Goal: Transaction & Acquisition: Purchase product/service

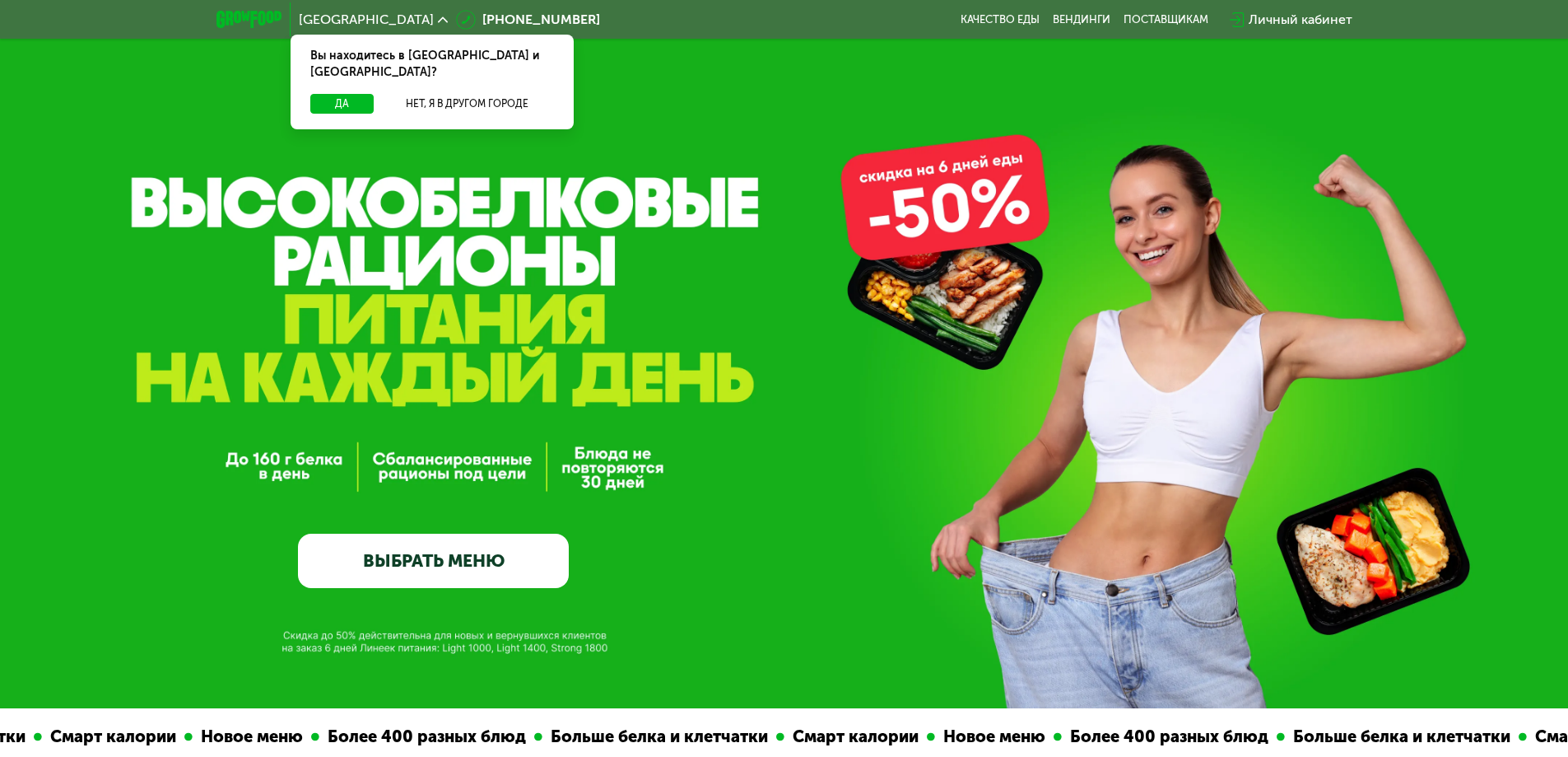
click at [488, 549] on link "ВЫБРАТЬ МЕНЮ" at bounding box center [433, 561] width 271 height 55
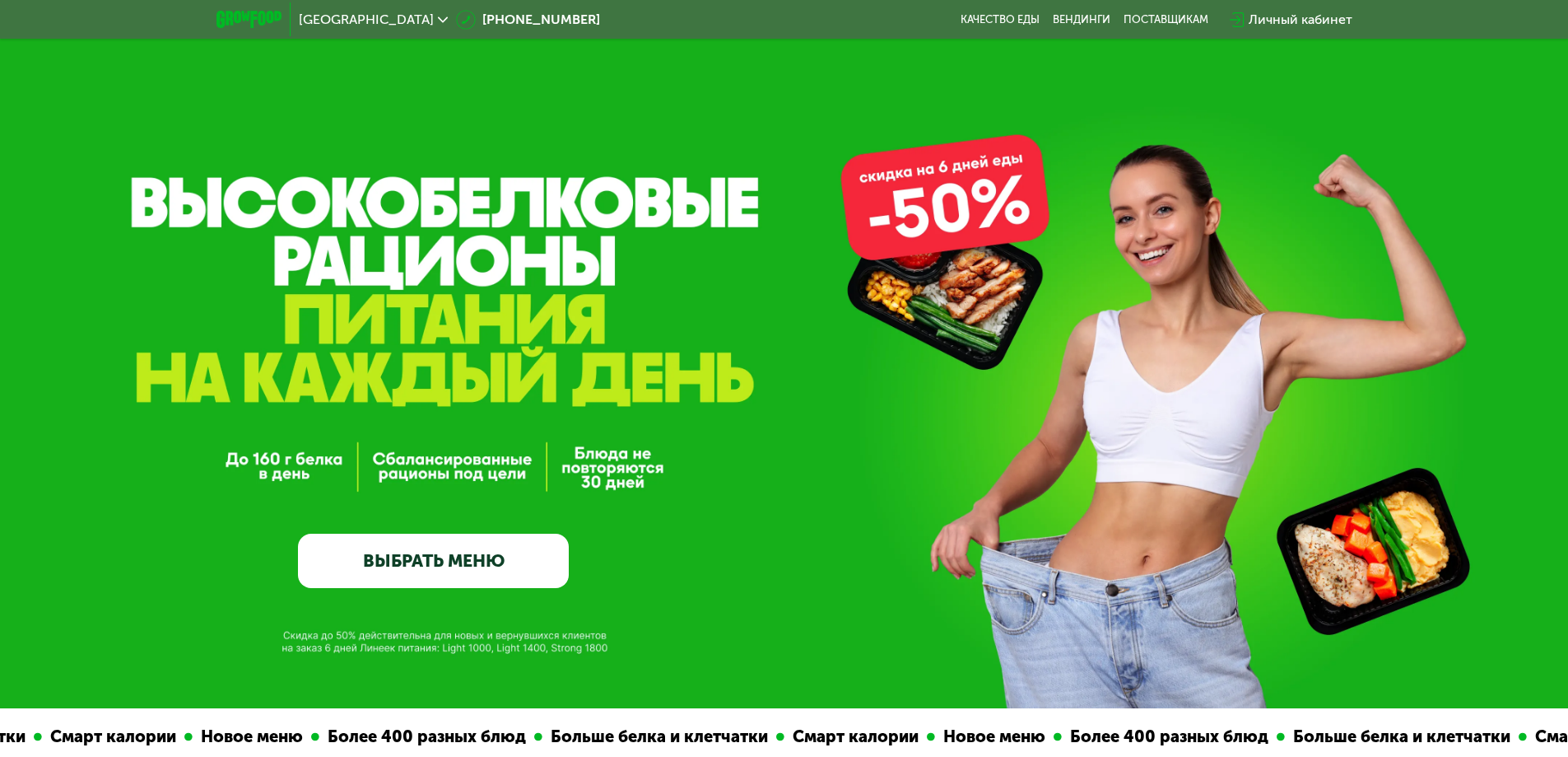
click at [500, 568] on link "ВЫБРАТЬ МЕНЮ" at bounding box center [433, 561] width 271 height 55
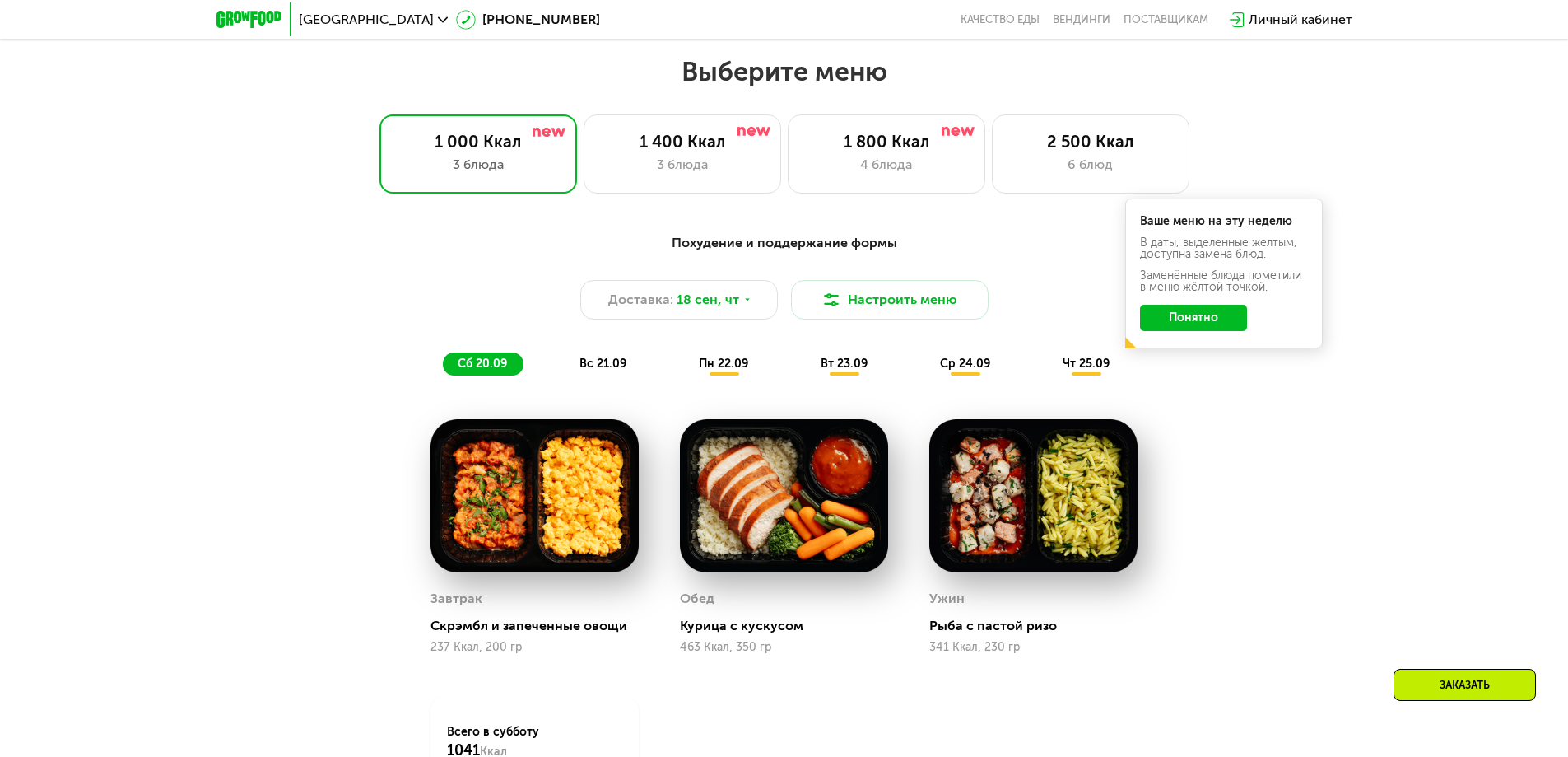
scroll to position [1365, 0]
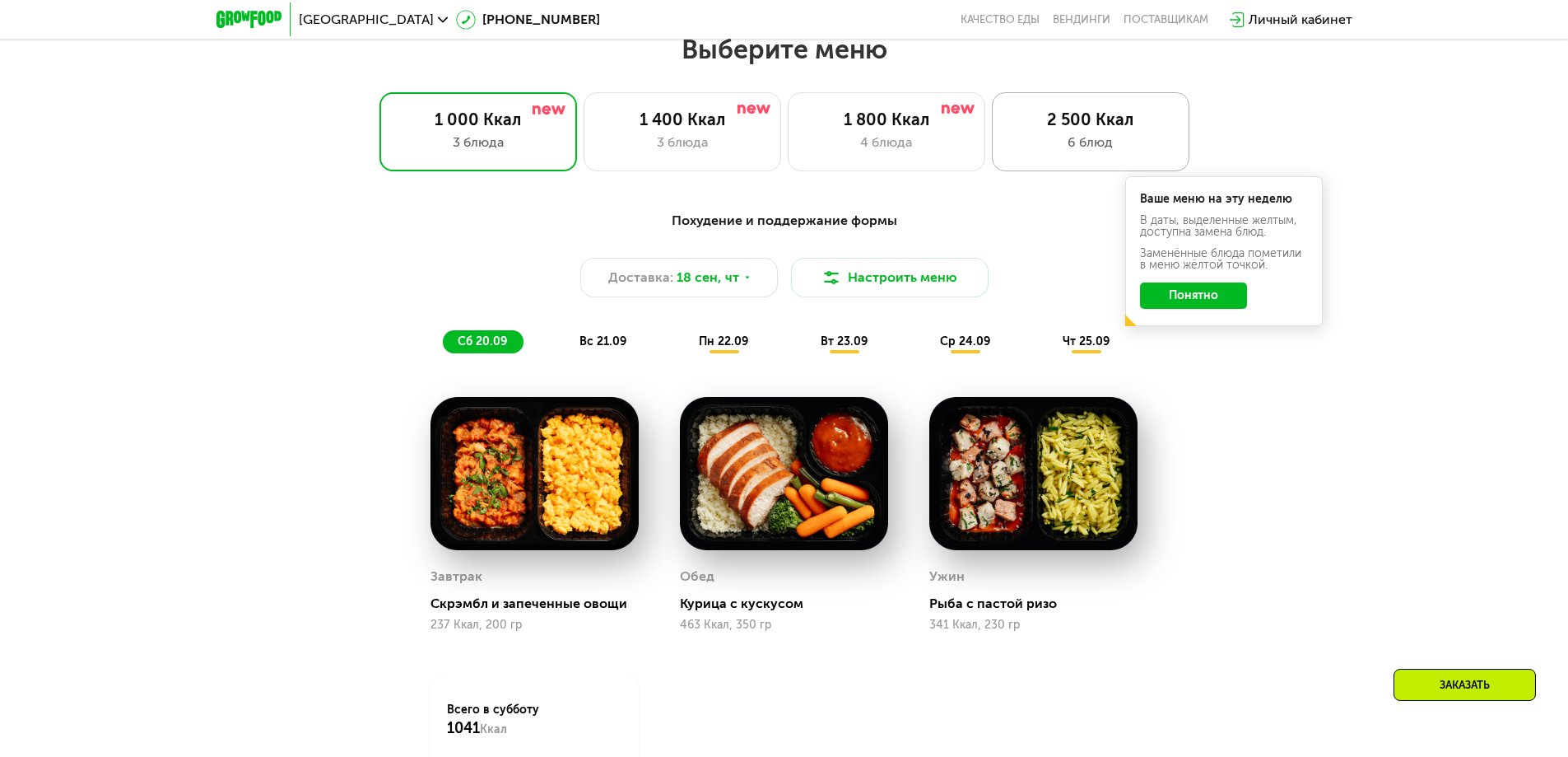
click at [1095, 130] on div "2 500 Ккал" at bounding box center [1090, 119] width 163 height 20
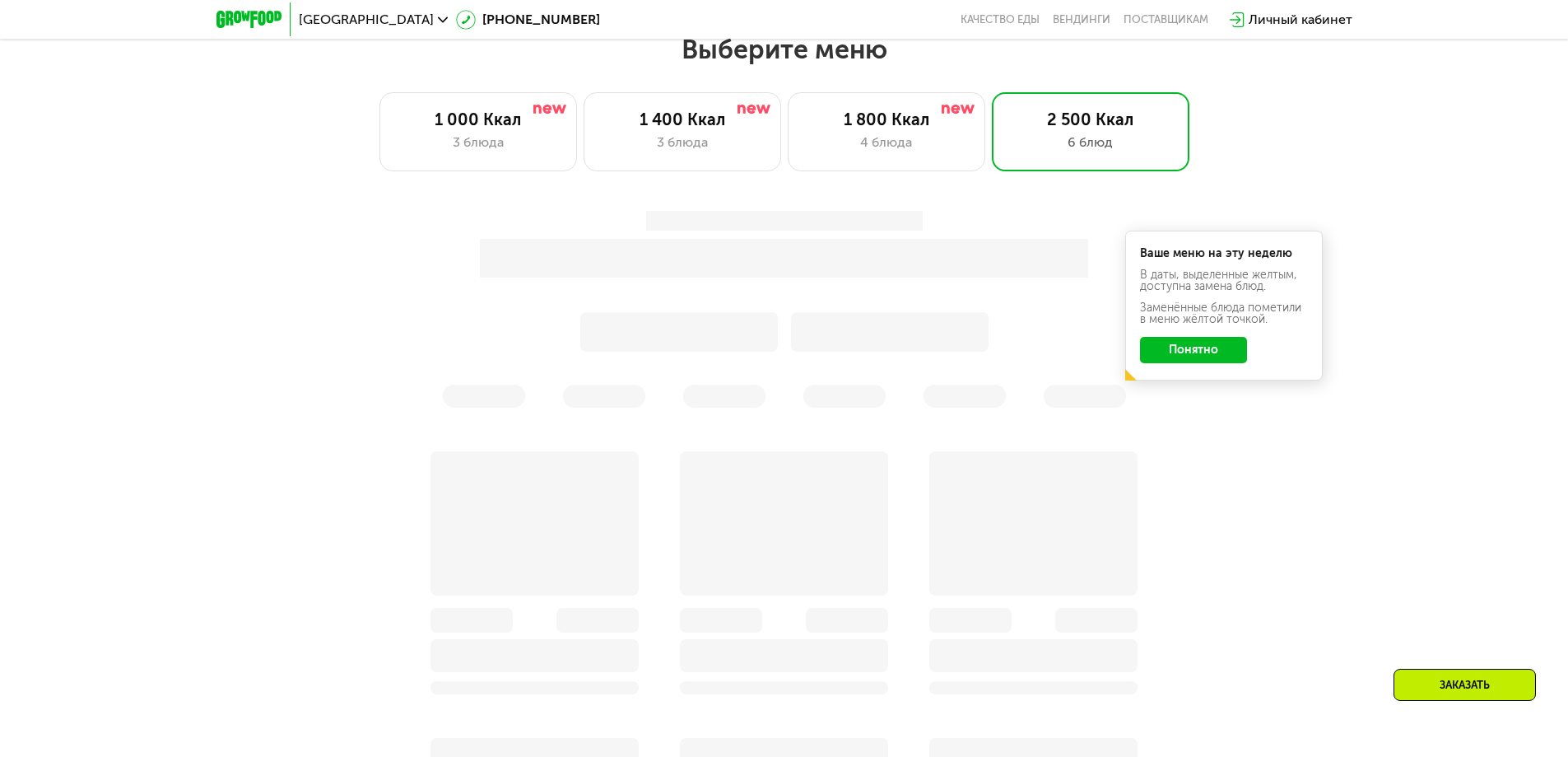
click at [1221, 333] on div "Ваше меню на эту неделю В даты, выделенные желтым, доступна замена блюд. Заменё…" at bounding box center [1224, 305] width 198 height 150
click at [1222, 342] on button "Понятно" at bounding box center [1193, 349] width 107 height 26
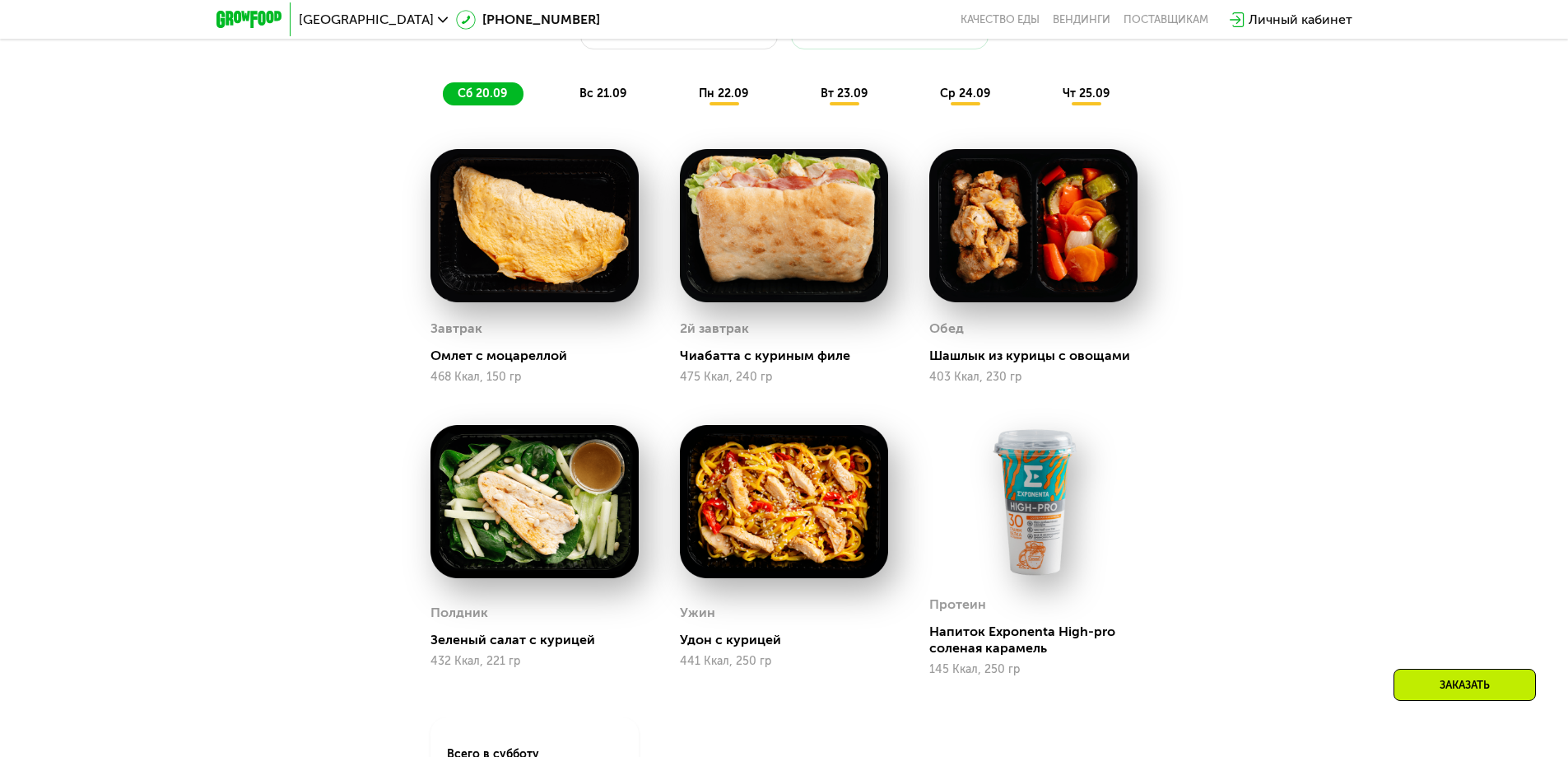
scroll to position [1612, 0]
click at [587, 83] on div "Сбалансированное питание для спортсменов Доставка: [DATE] Настроить меню сб 20.…" at bounding box center [784, 34] width 974 height 142
click at [589, 99] on span "вс 21.09" at bounding box center [603, 94] width 47 height 14
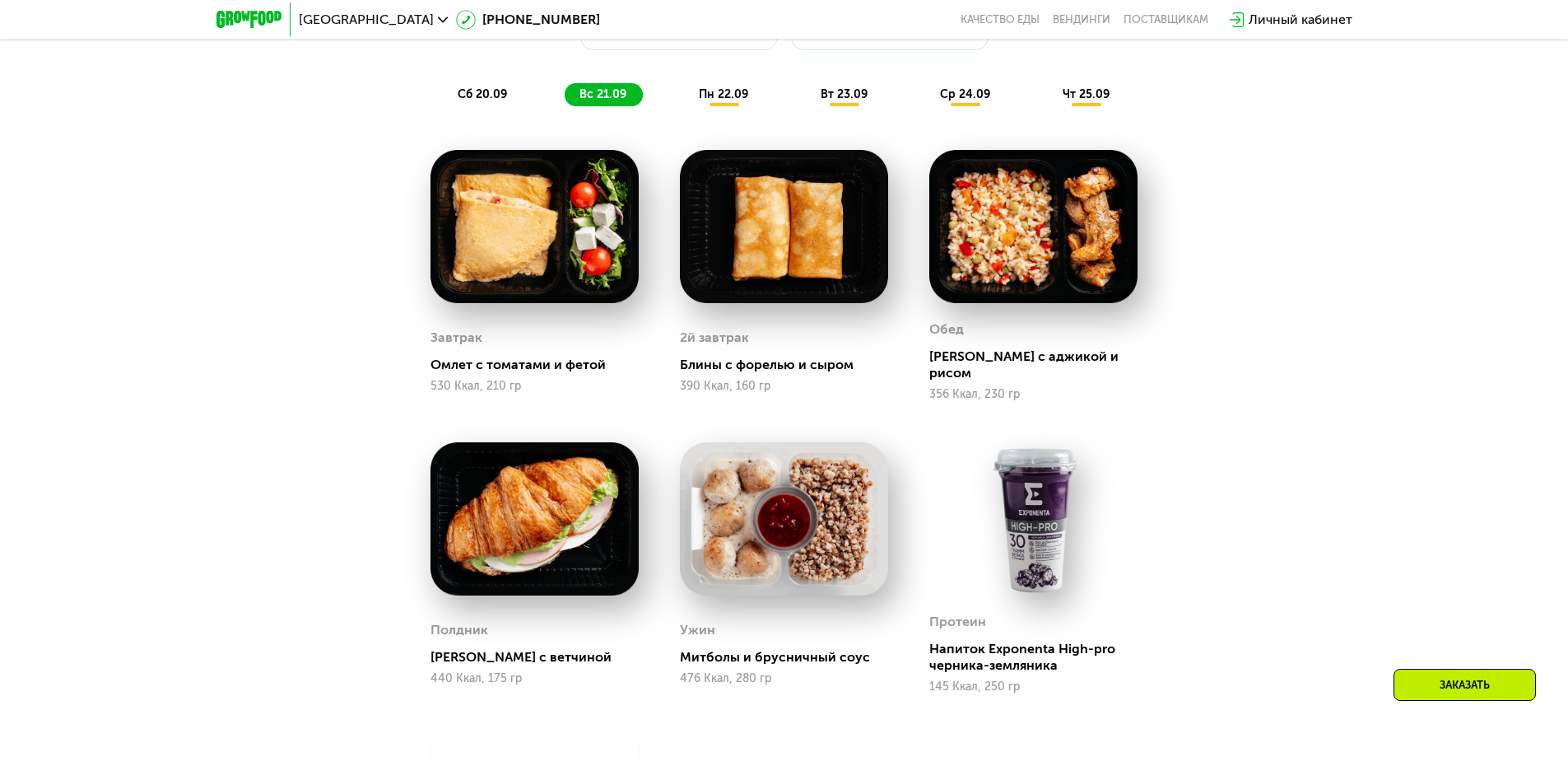
click at [686, 93] on div "сб 20.09 вс 21.09 пн 22.09 вт 23.09 ср 24.09 чт 25.09" at bounding box center [784, 94] width 684 height 23
click at [708, 89] on div "пн 22.09" at bounding box center [725, 94] width 81 height 23
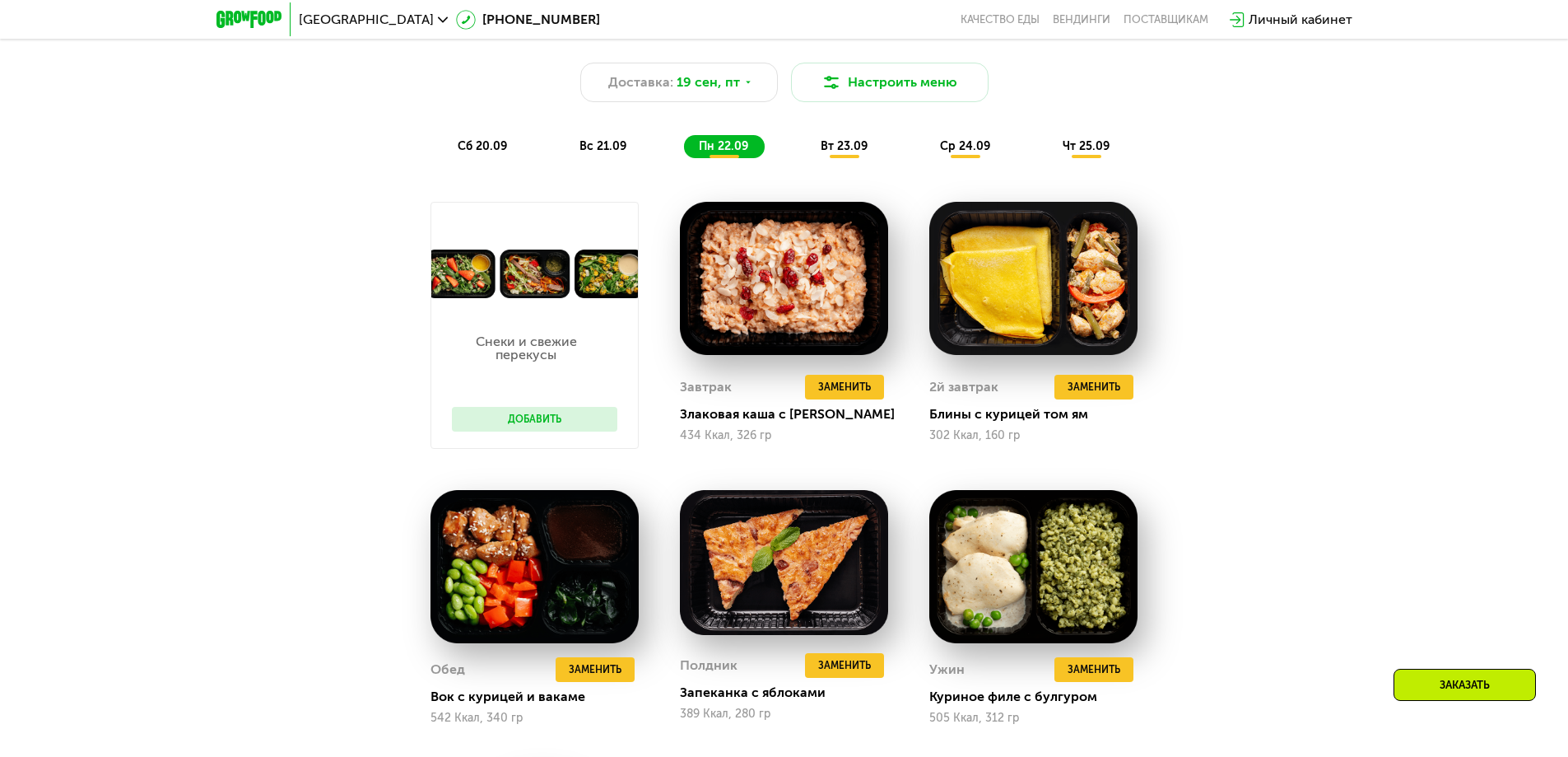
scroll to position [1483, 0]
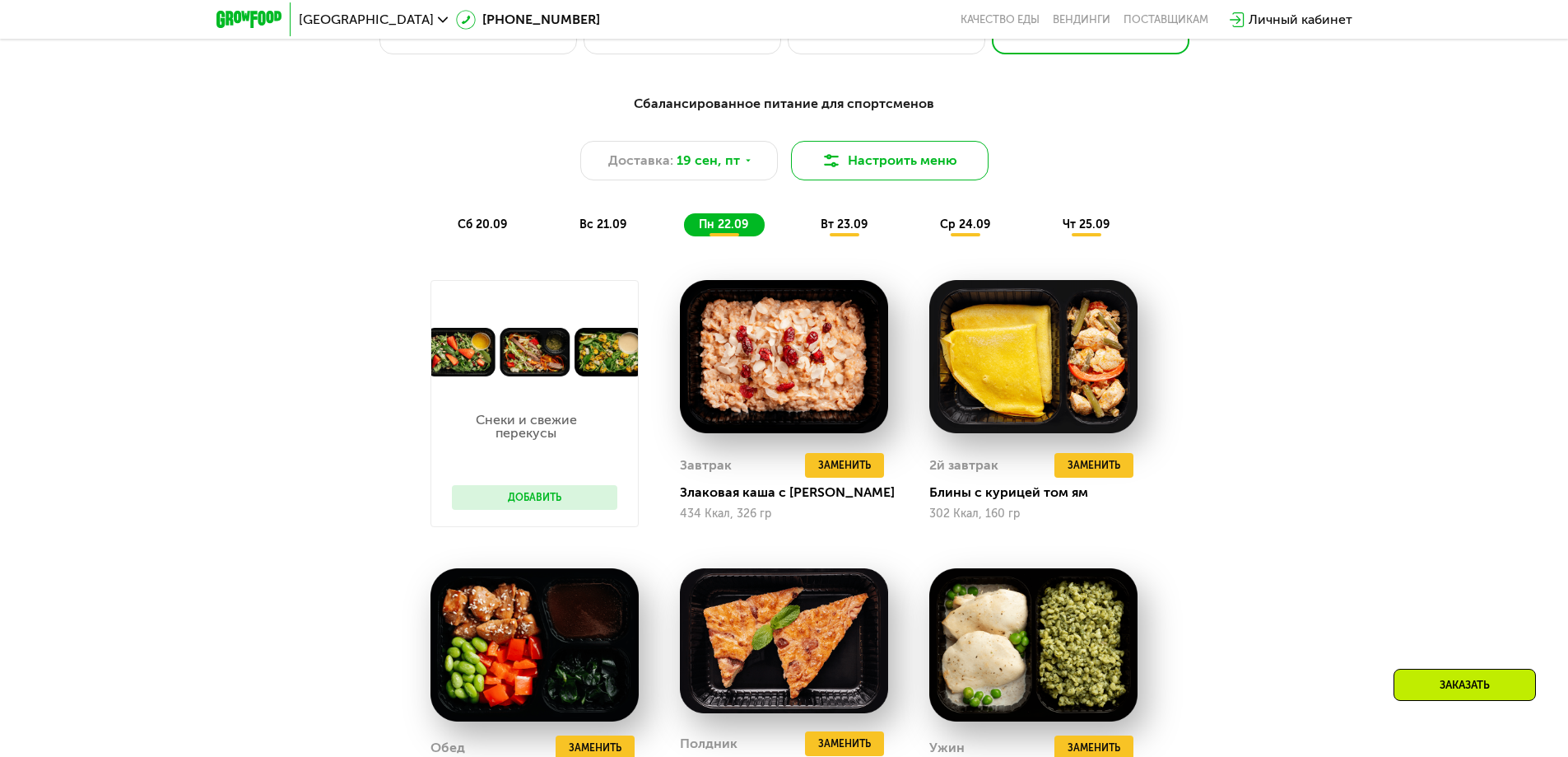
click at [936, 174] on button "Настроить меню" at bounding box center [890, 160] width 198 height 40
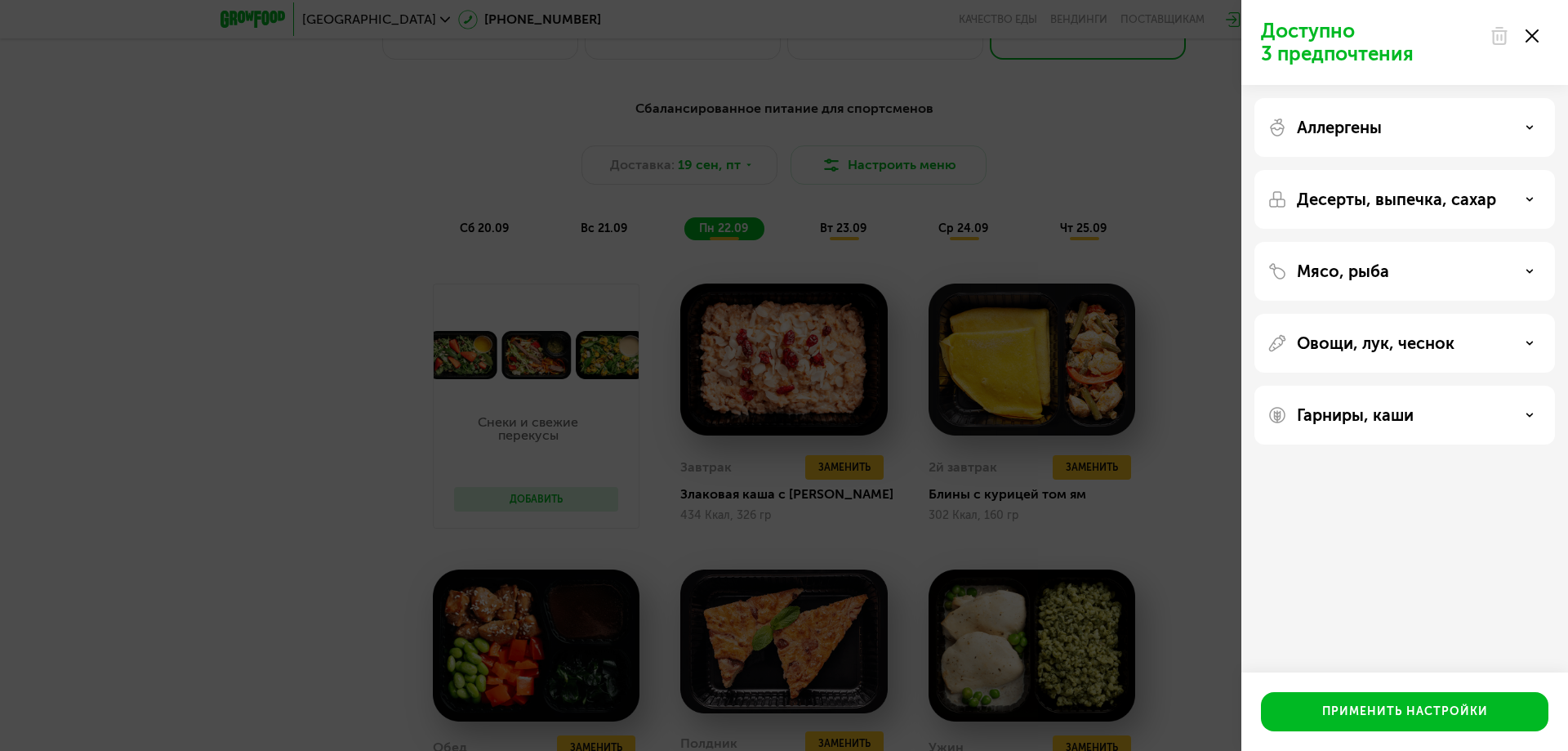
click at [1531, 132] on div "Аллергены" at bounding box center [1405, 128] width 274 height 20
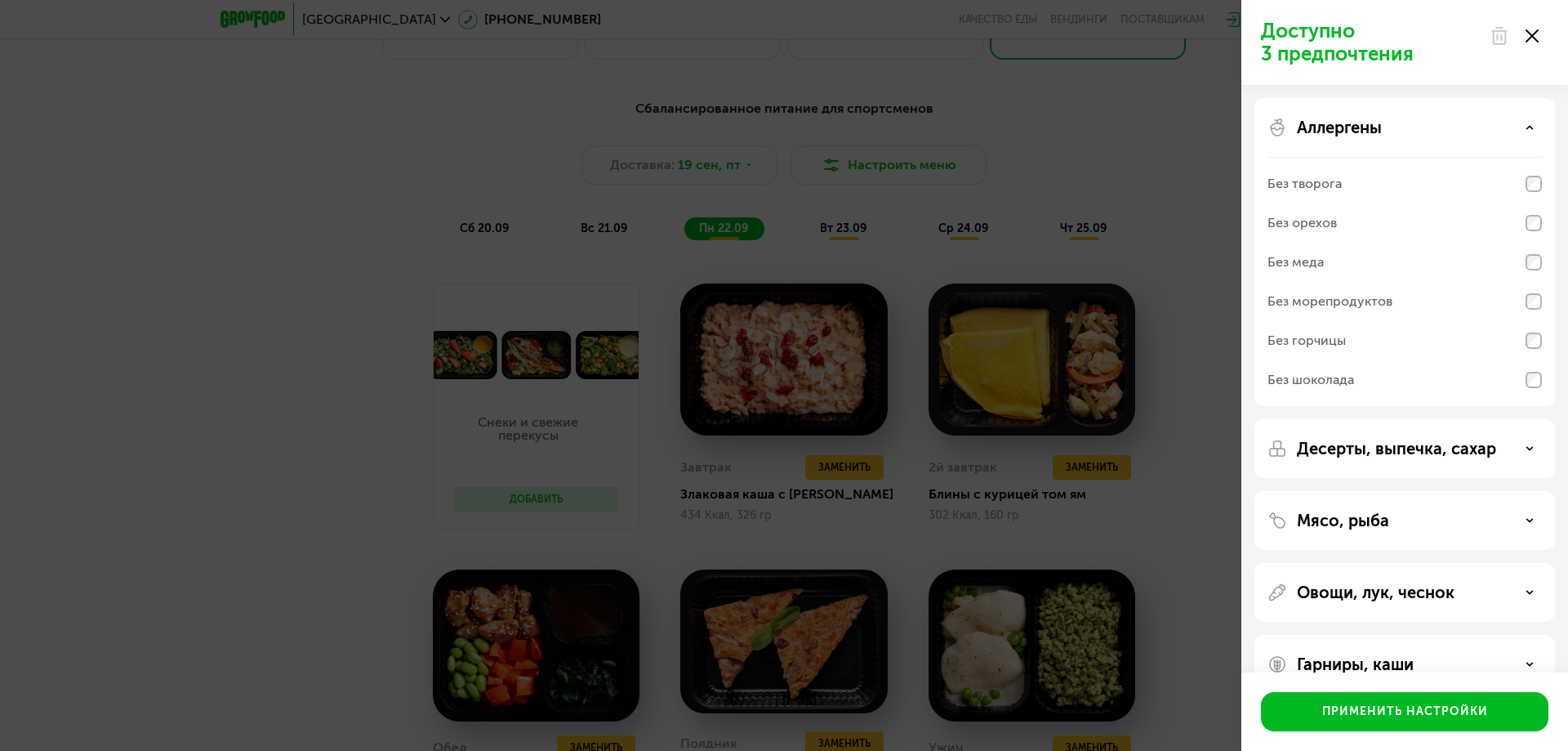
click at [1531, 132] on div "Аллергены" at bounding box center [1405, 128] width 274 height 20
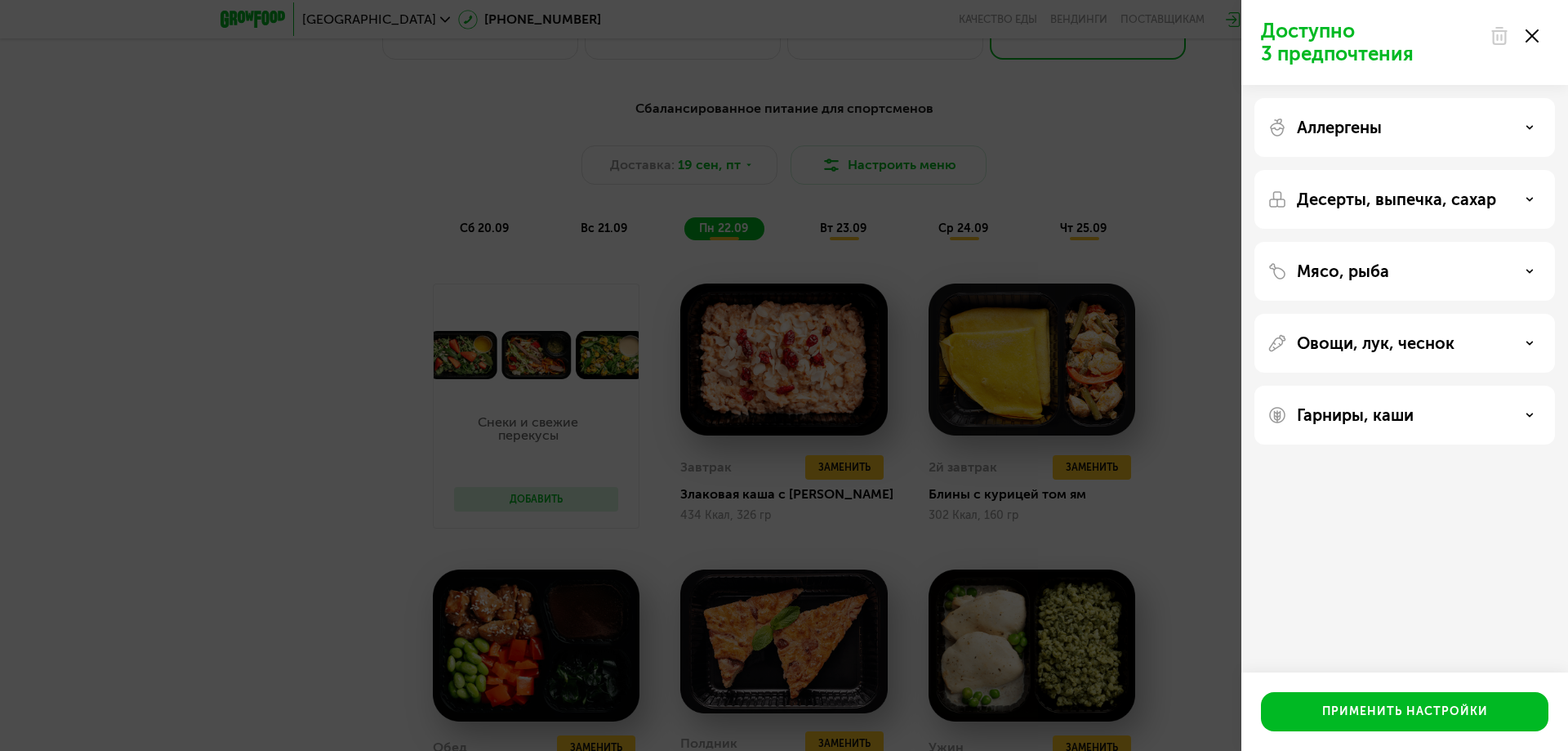
click at [1540, 197] on div "Десерты, выпечка, сахар" at bounding box center [1405, 199] width 274 height 20
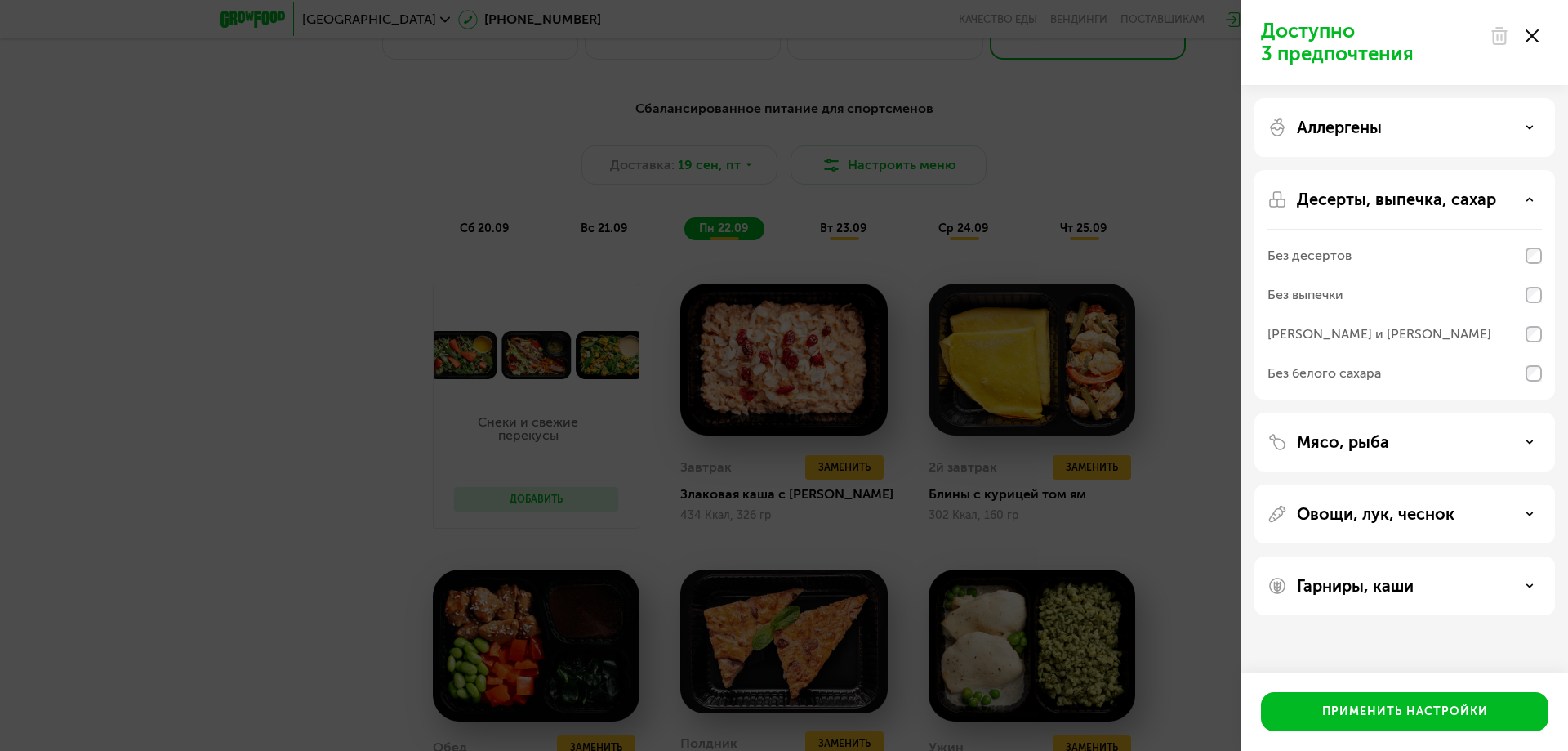
click at [1540, 197] on div "Десерты, выпечка, сахар" at bounding box center [1405, 199] width 274 height 20
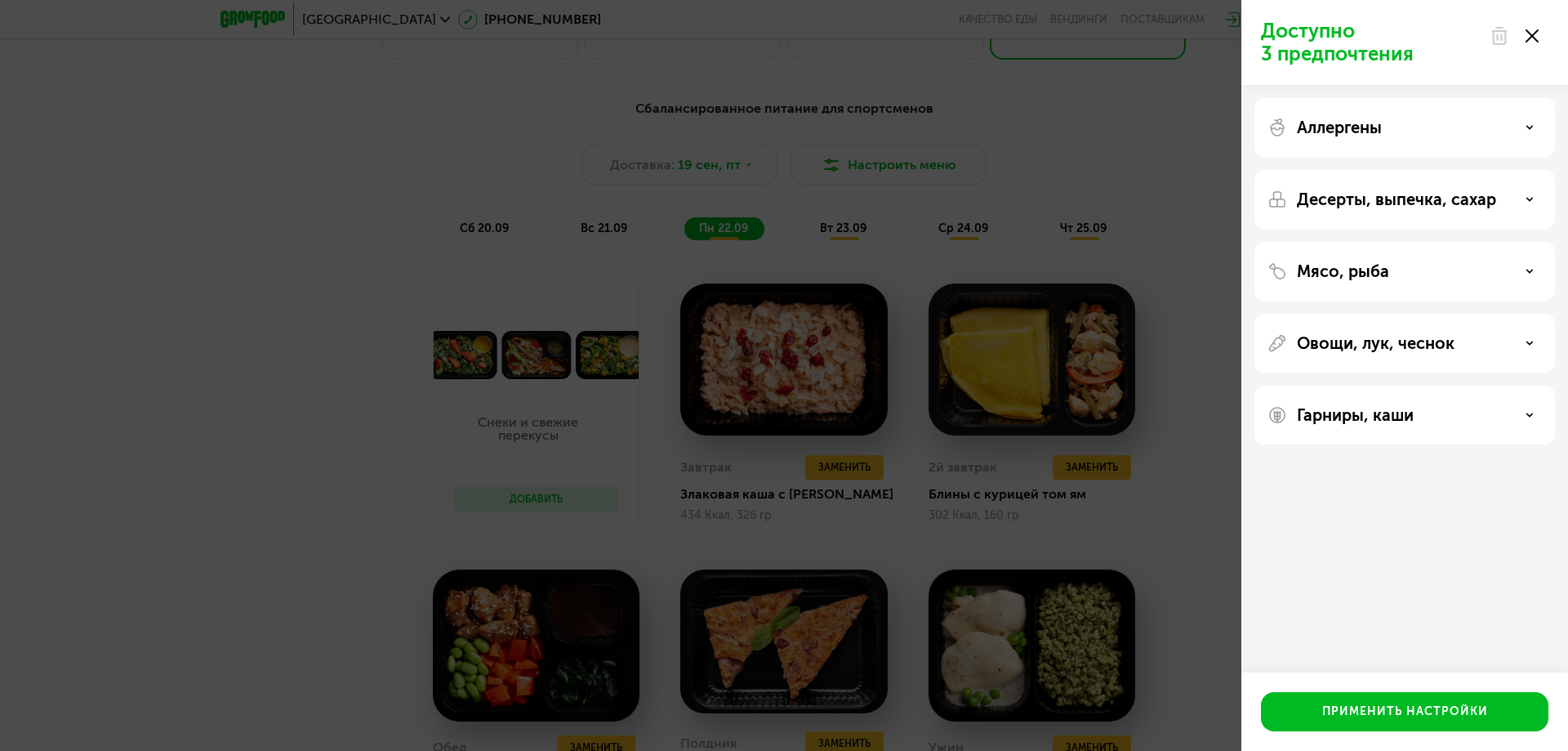
click at [1535, 253] on div "Мясо, рыба" at bounding box center [1405, 271] width 300 height 59
click at [1529, 271] on use at bounding box center [1530, 270] width 6 height 3
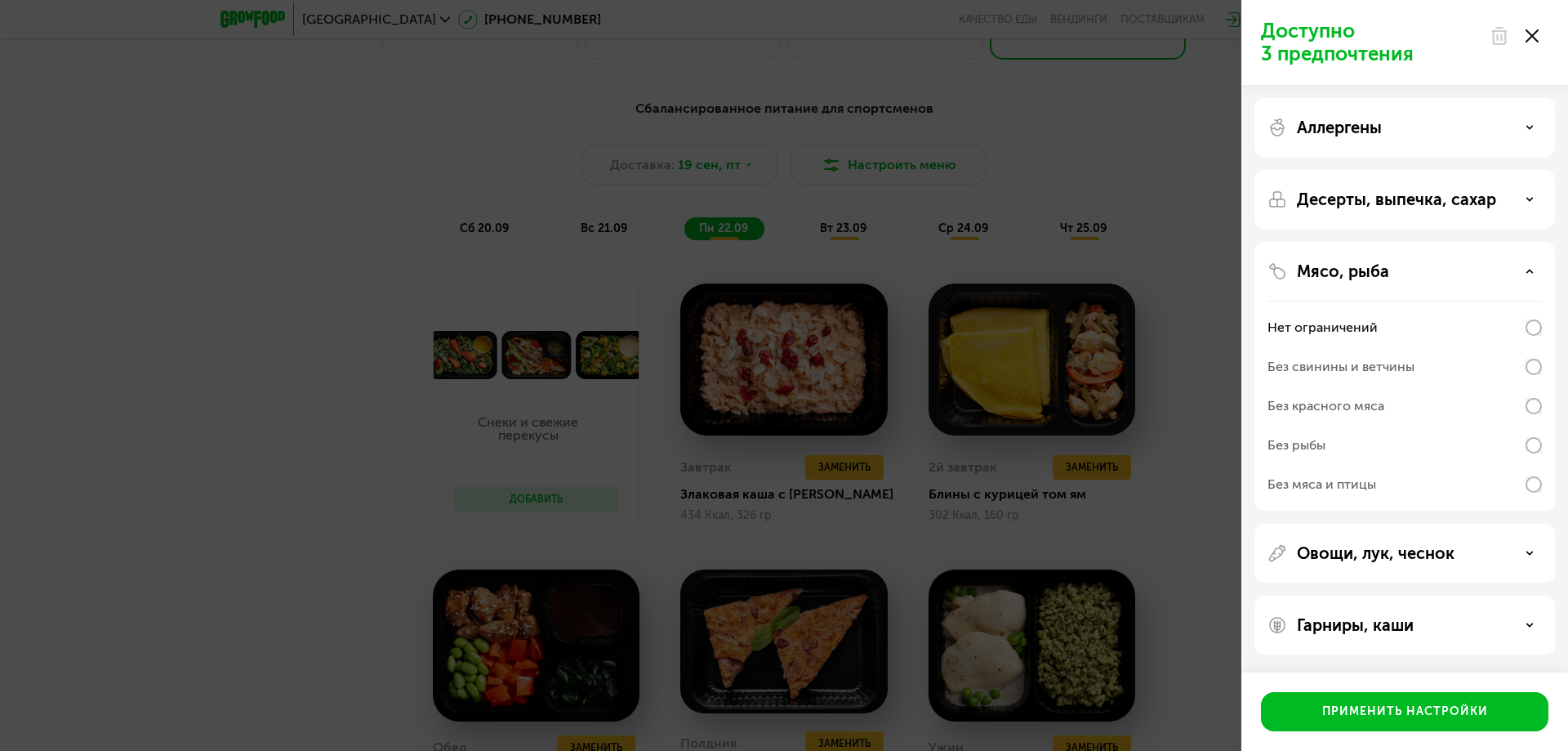
click at [1529, 271] on use at bounding box center [1530, 270] width 6 height 3
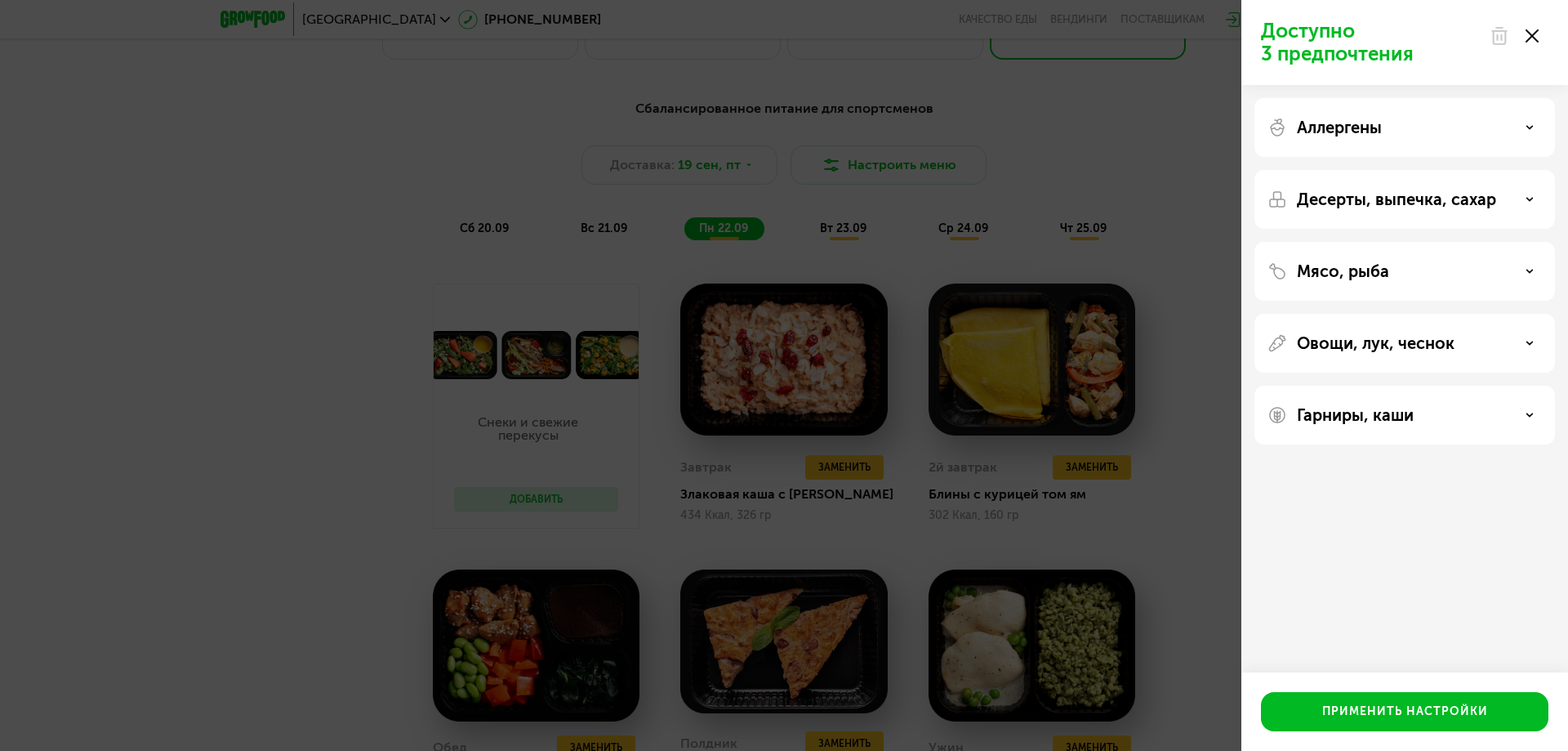
click at [1527, 420] on div "Гарниры, каши" at bounding box center [1405, 416] width 274 height 20
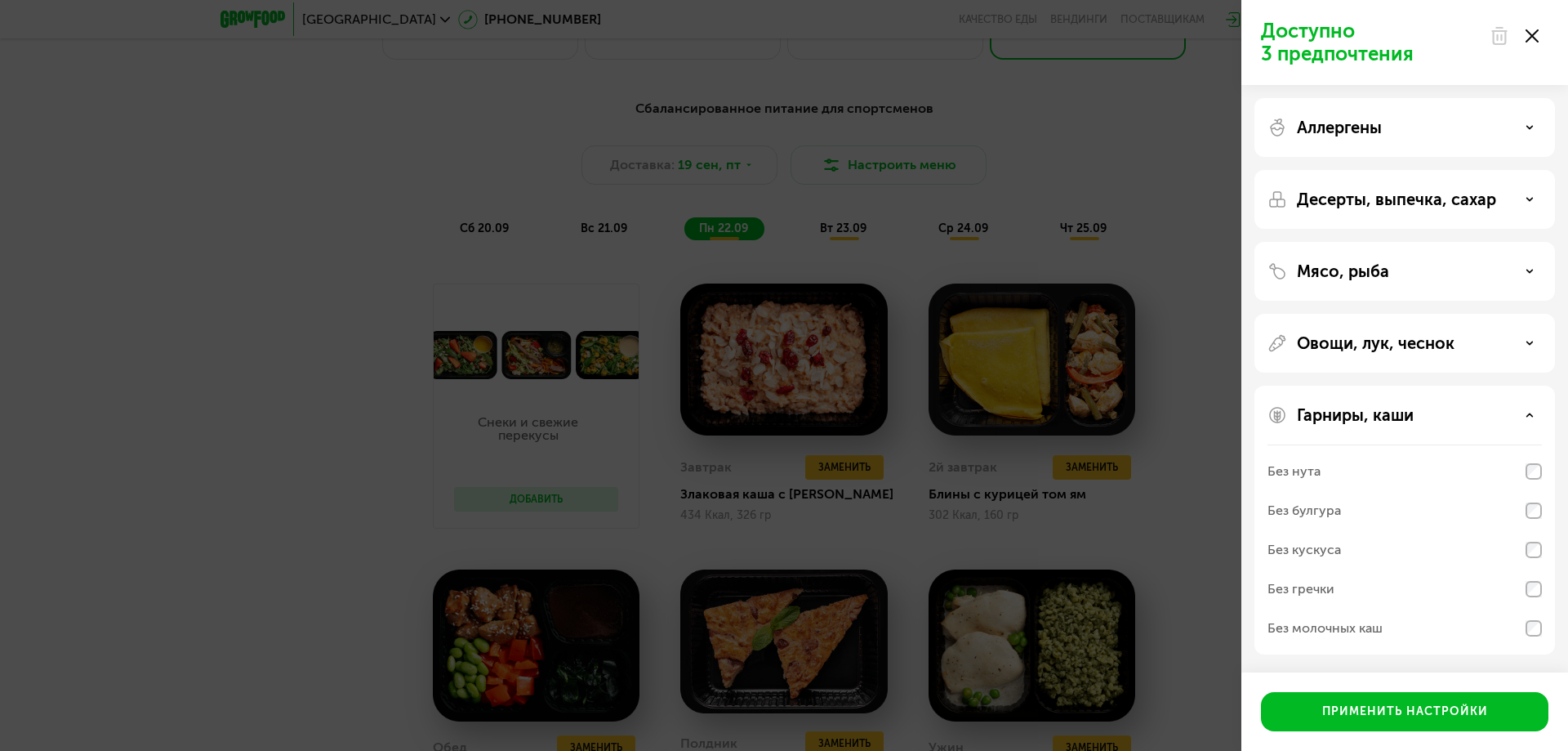
click at [1527, 420] on div "Гарниры, каши" at bounding box center [1405, 416] width 274 height 20
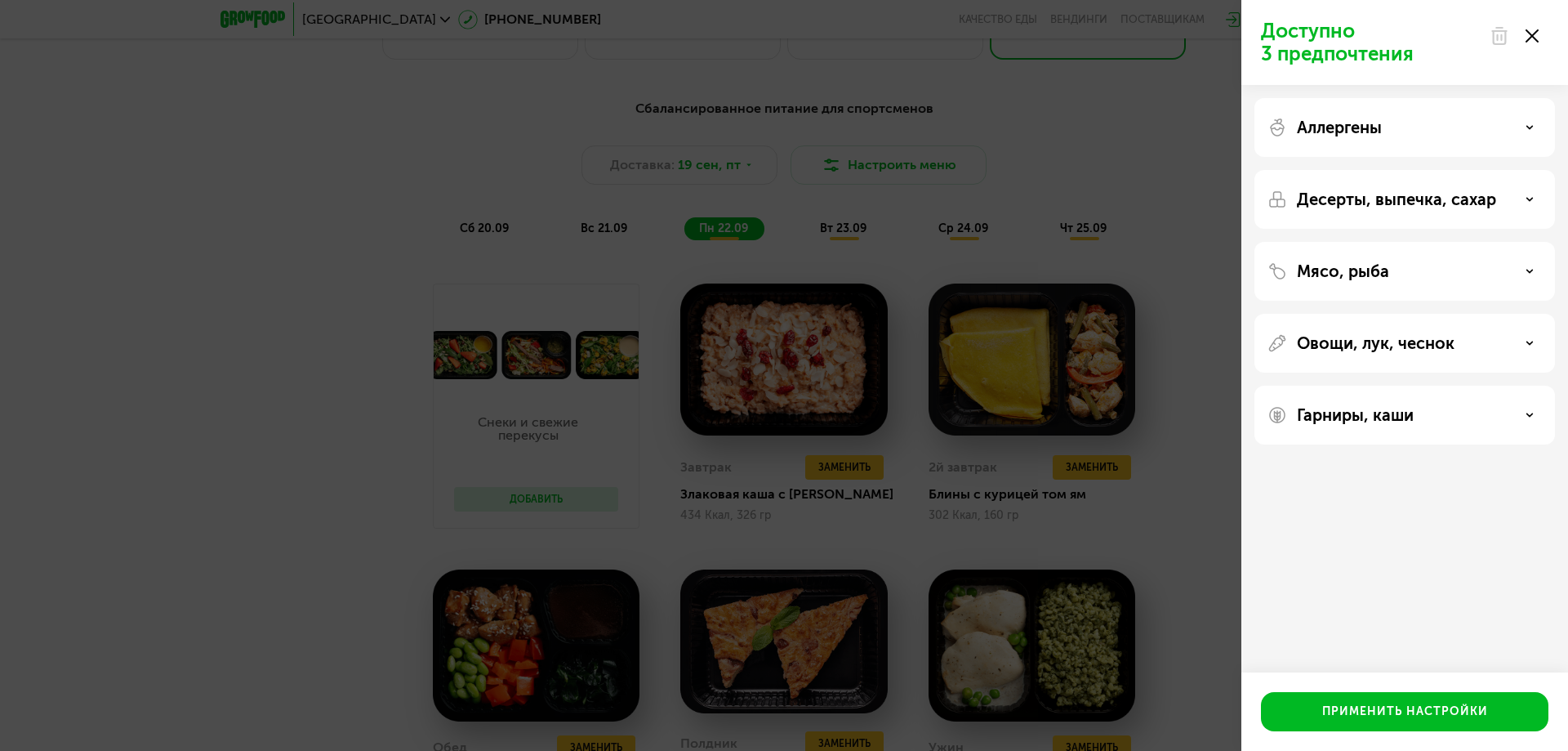
click at [1532, 34] on icon at bounding box center [1532, 36] width 13 height 13
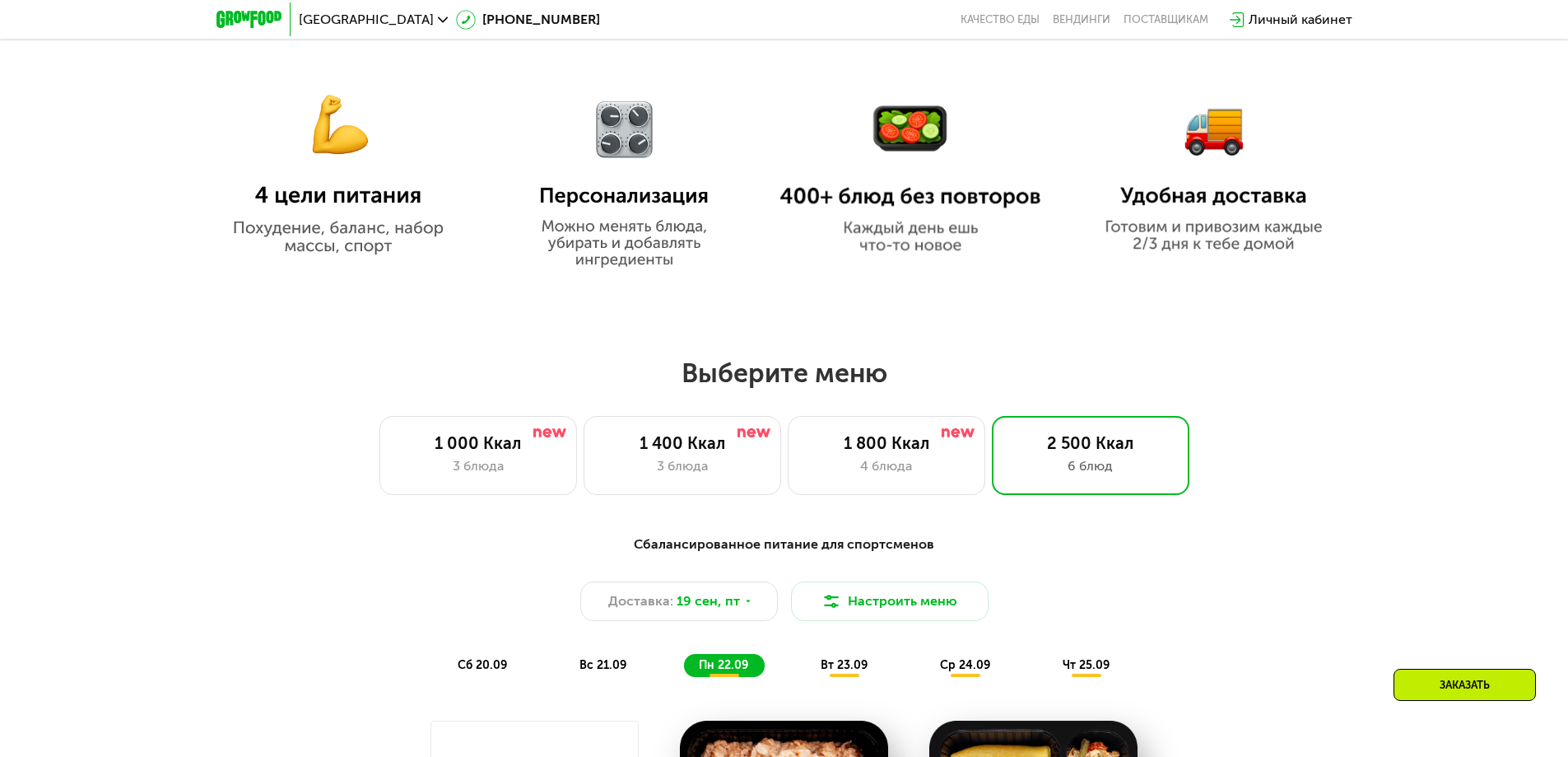
scroll to position [1153, 0]
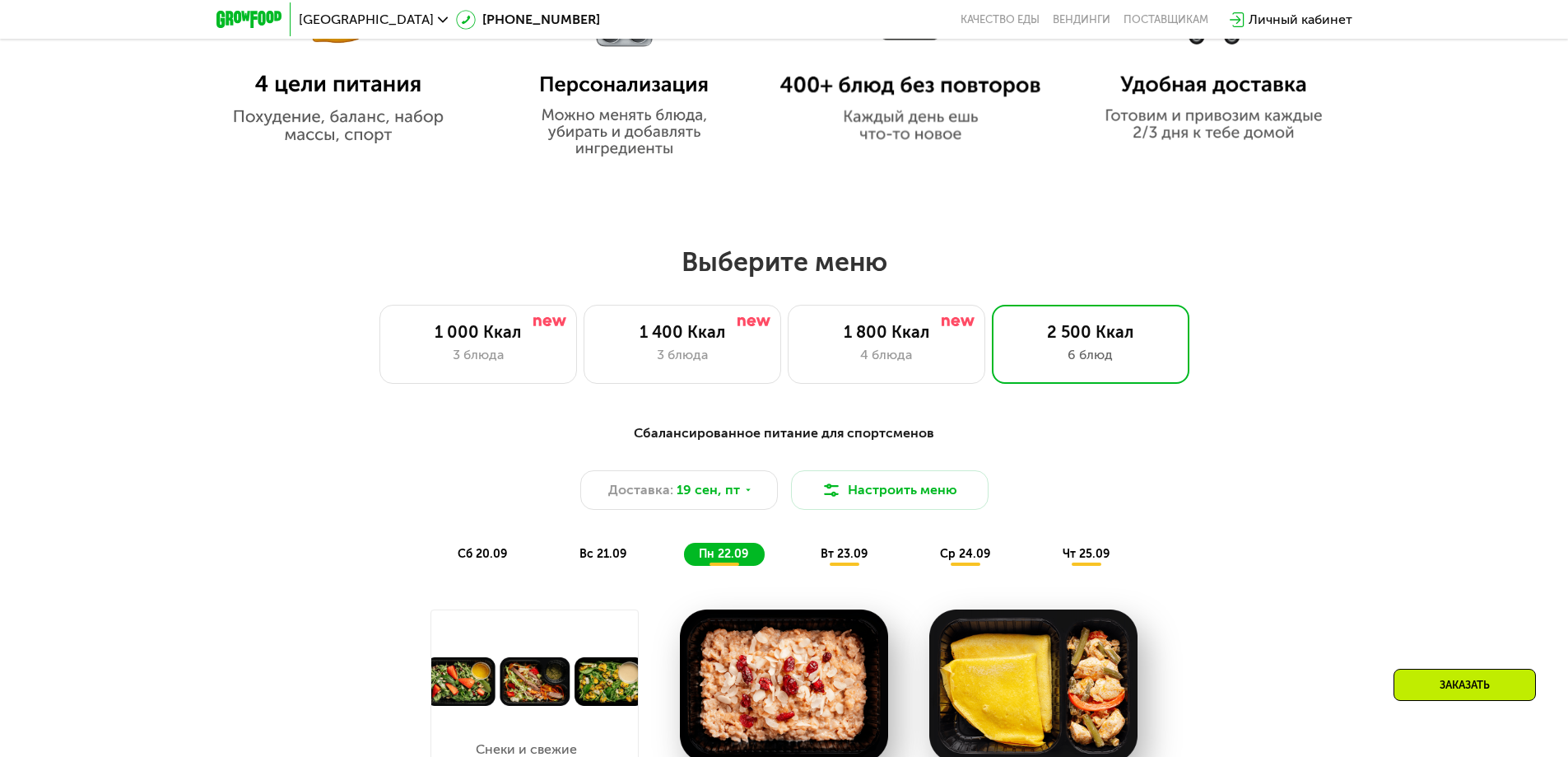
click at [1486, 675] on div "Заказать" at bounding box center [1465, 685] width 142 height 32
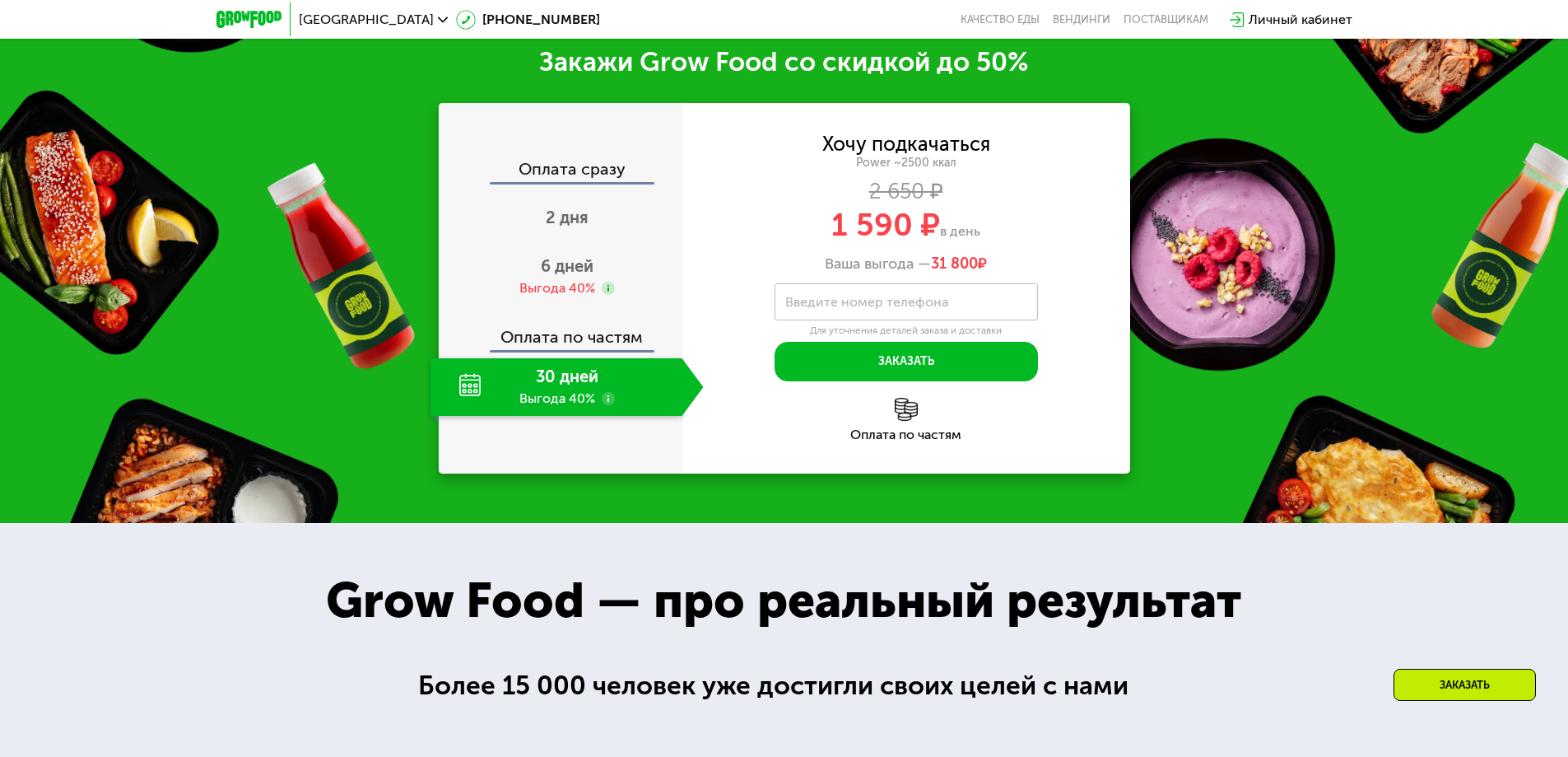
scroll to position [2672, 0]
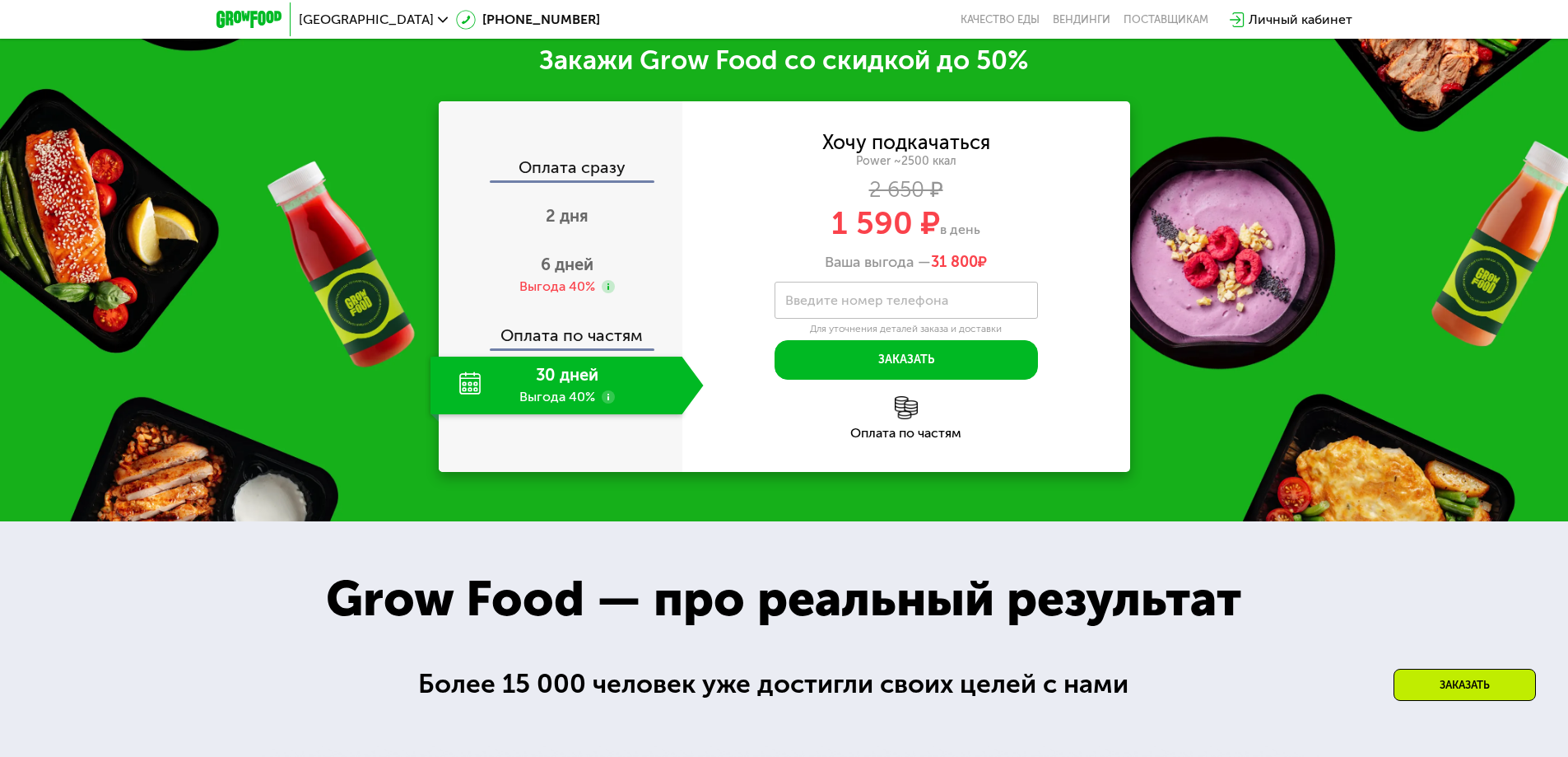
click at [594, 400] on div "30 дней Выгода 40%" at bounding box center [557, 385] width 252 height 58
click at [594, 397] on div "30 дней Выгода 40%" at bounding box center [557, 385] width 252 height 58
click at [536, 276] on div "6 дней Выгода 40%" at bounding box center [567, 275] width 273 height 58
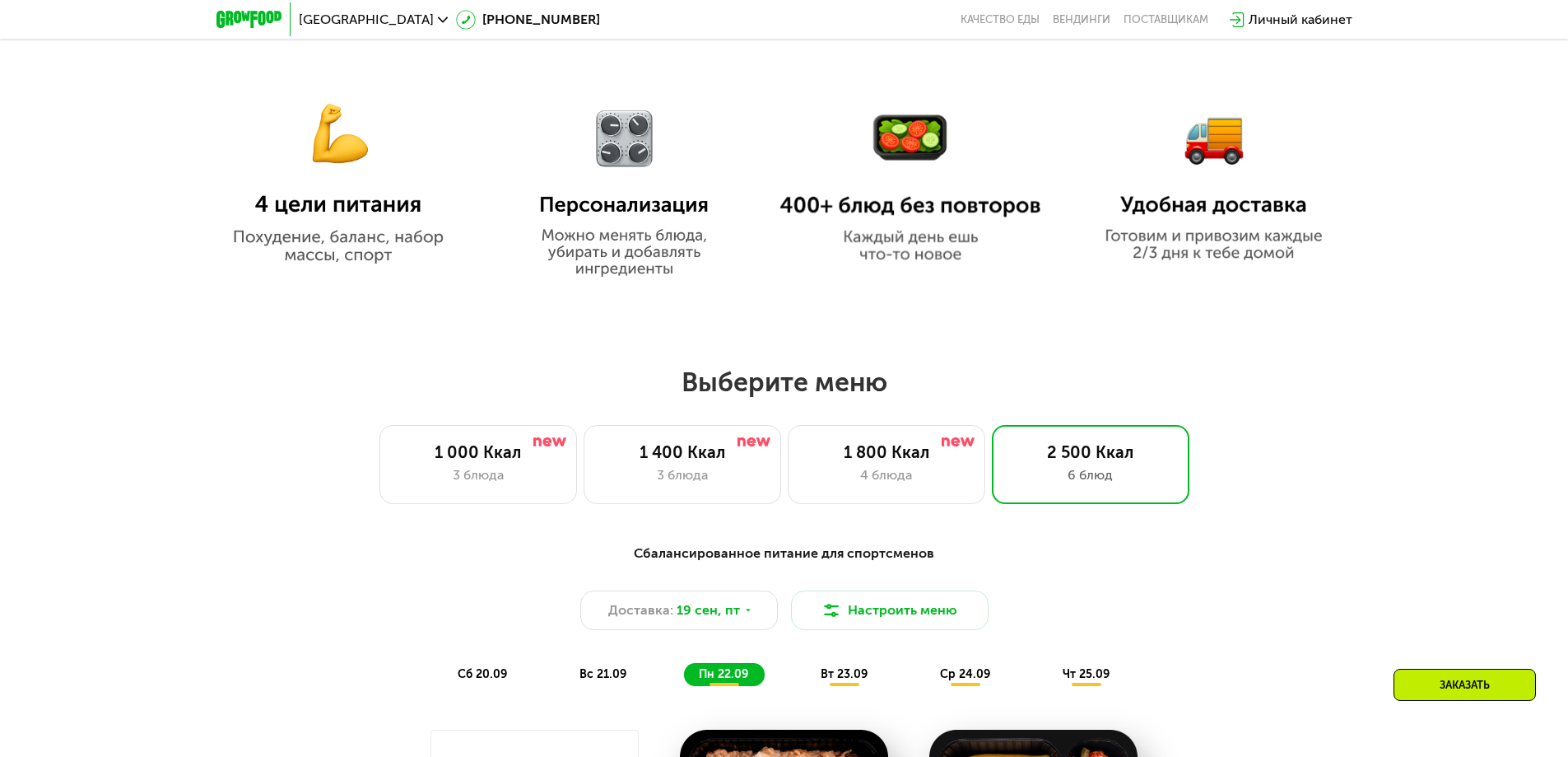
scroll to position [1025, 0]
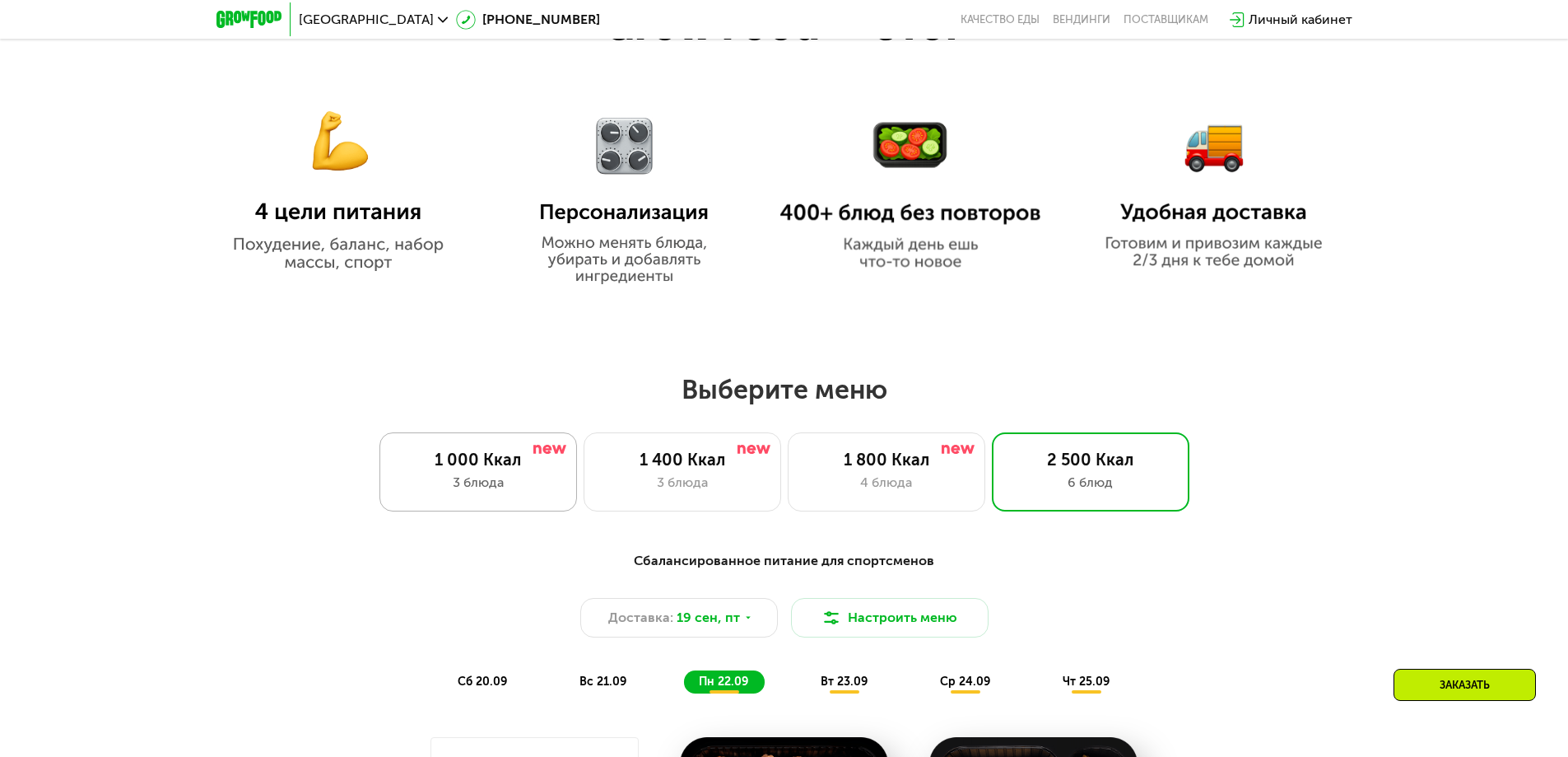
click at [504, 449] on div "1 000 Ккал 3 блюда" at bounding box center [478, 472] width 198 height 79
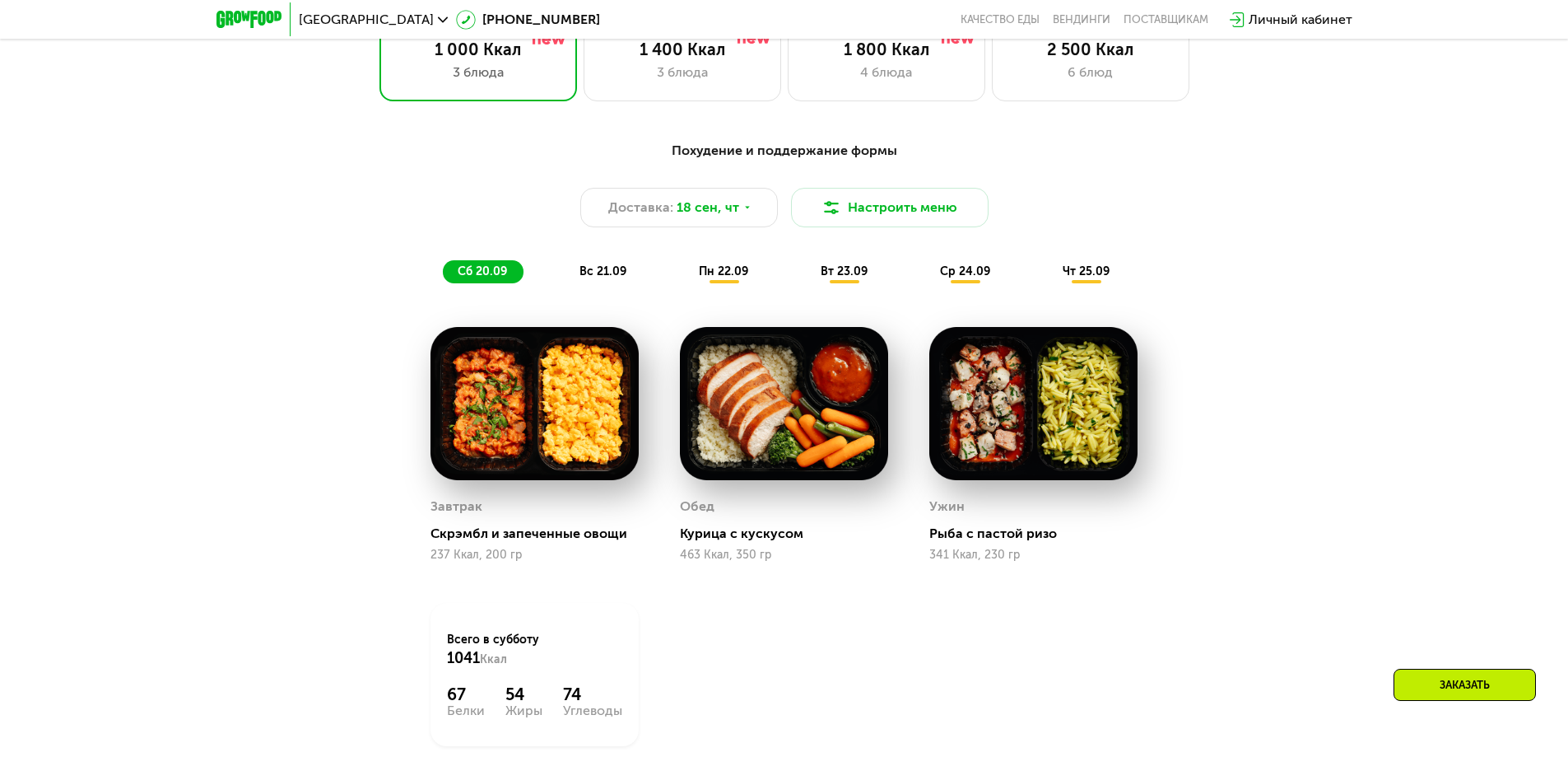
scroll to position [1355, 0]
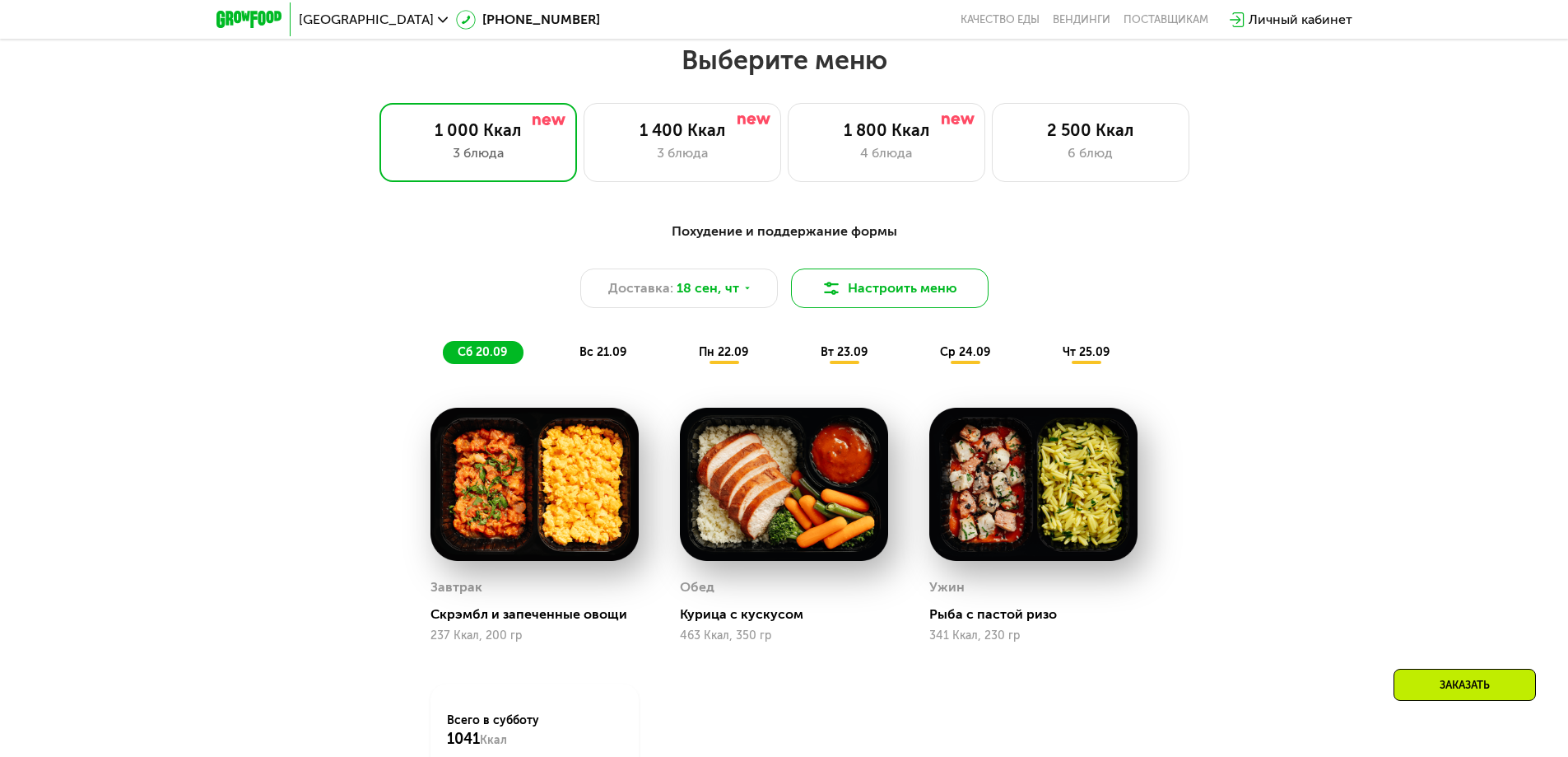
click at [927, 289] on button "Настроить меню" at bounding box center [890, 288] width 198 height 40
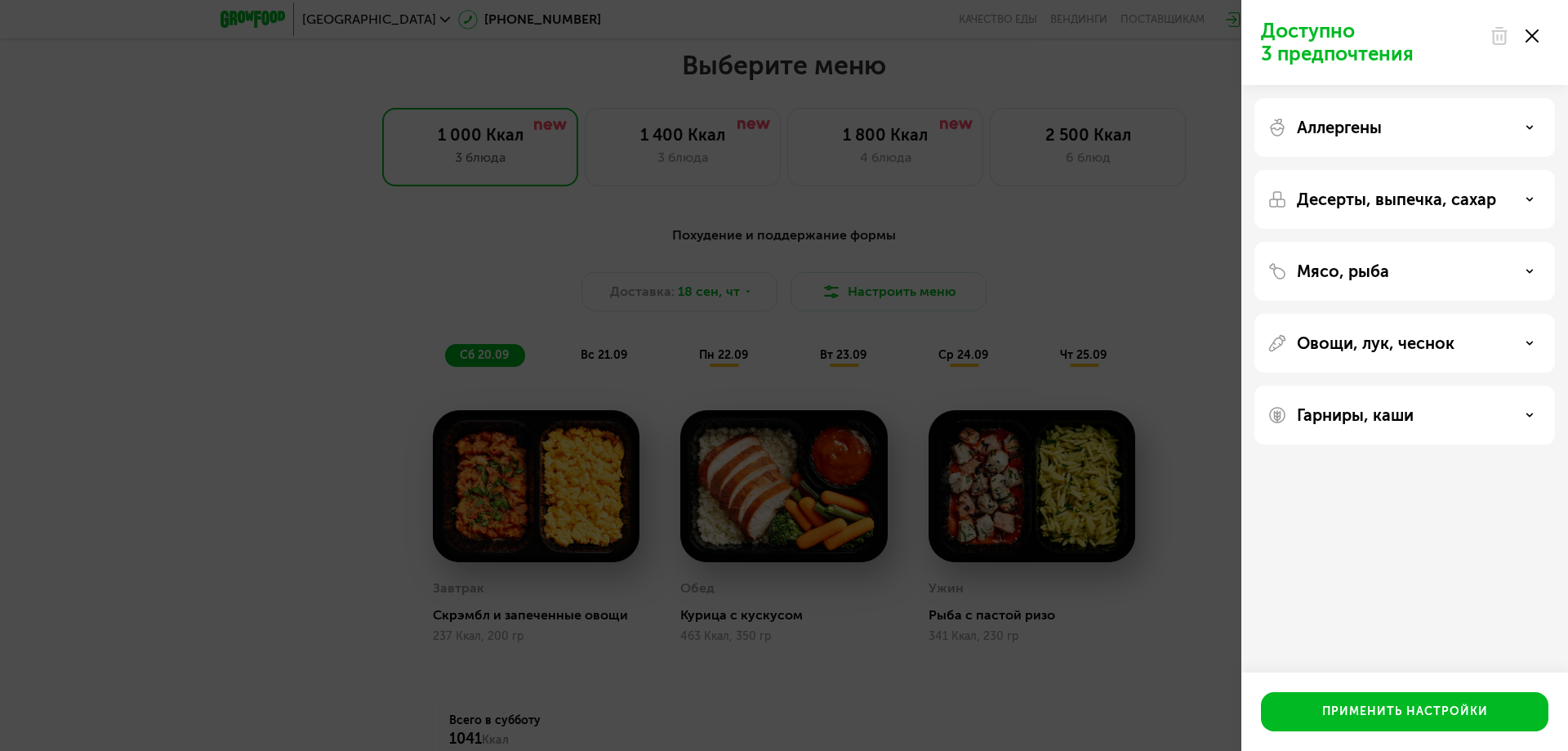
click at [1464, 275] on div "Мясо, рыба" at bounding box center [1405, 271] width 274 height 20
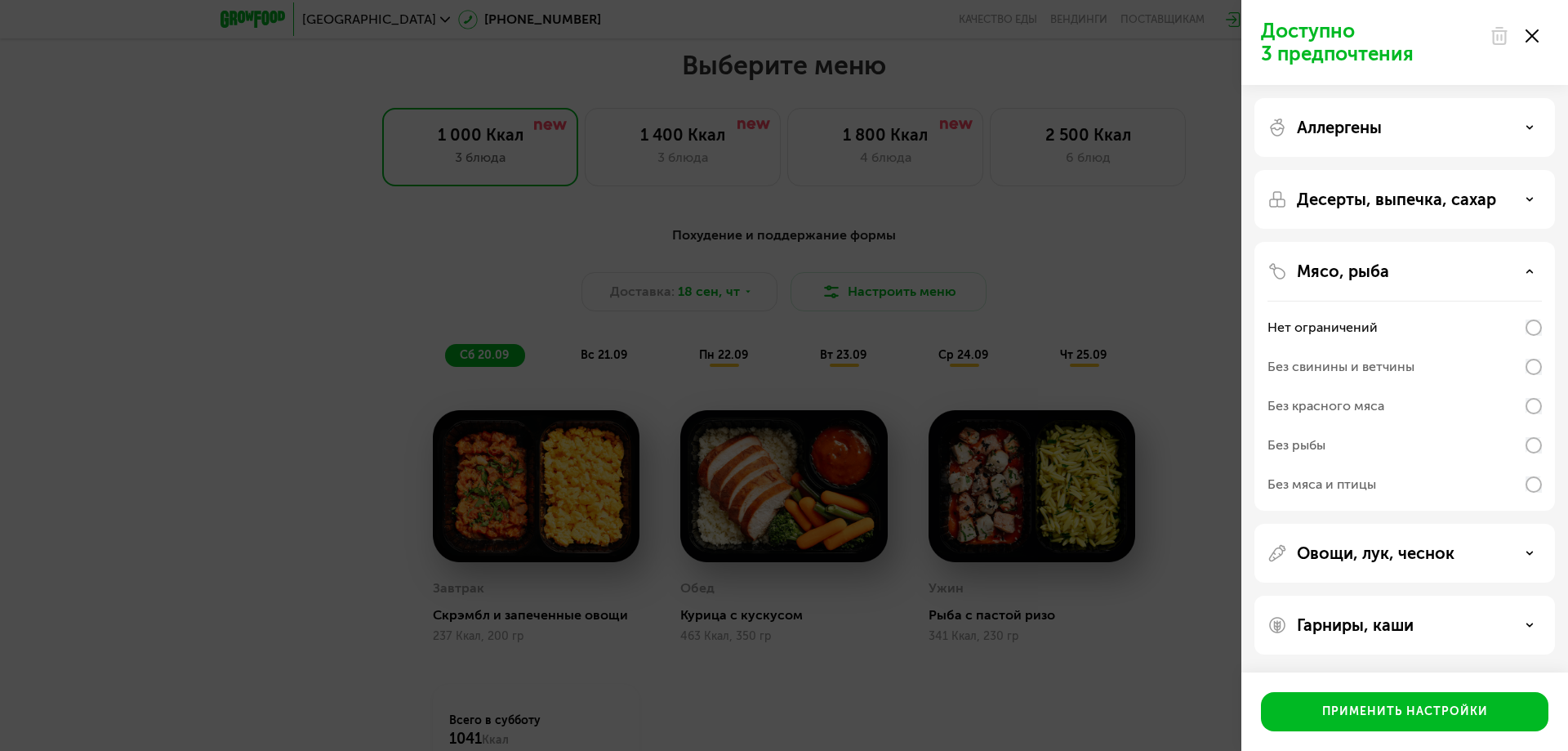
click at [1464, 275] on div "Мясо, рыба" at bounding box center [1405, 271] width 274 height 20
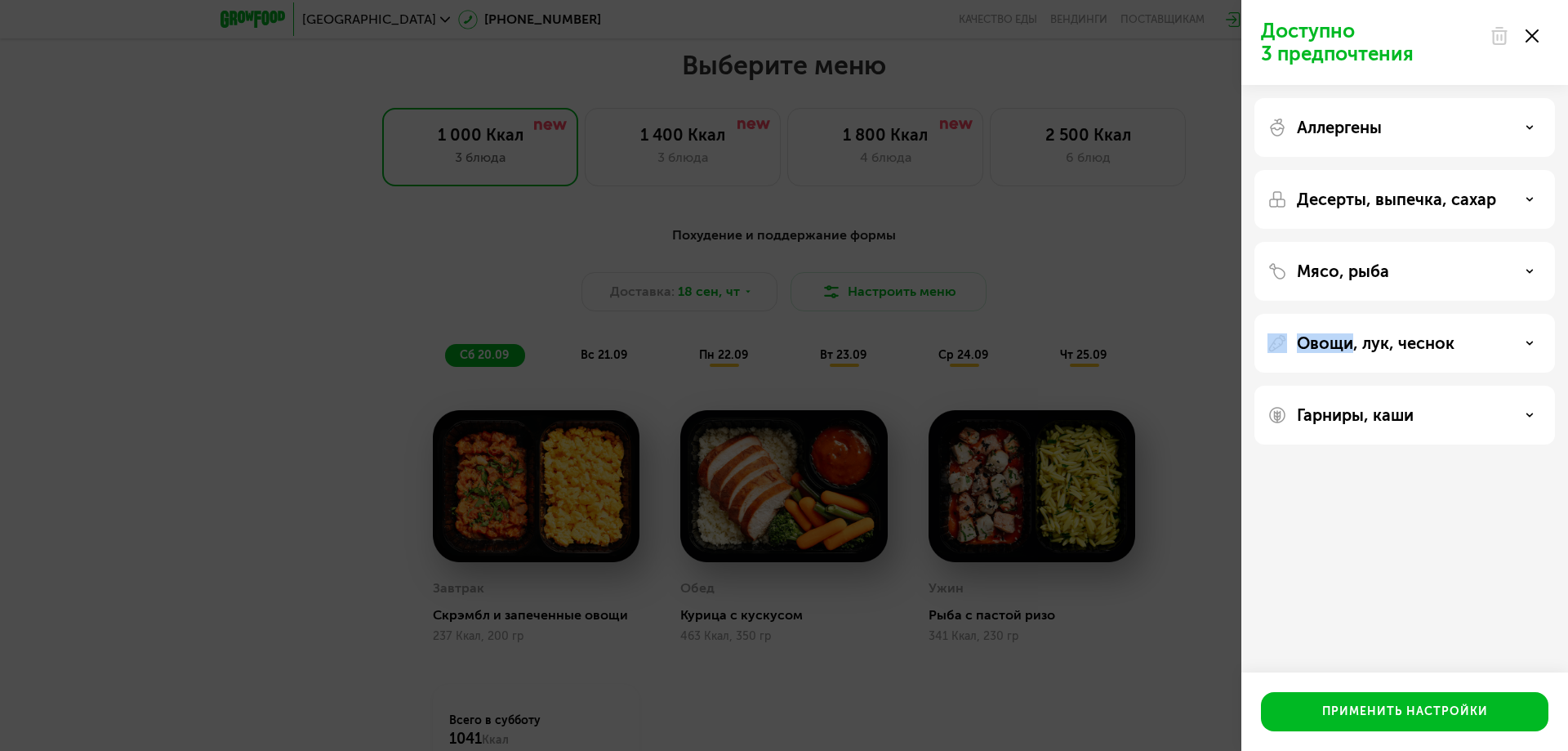
click at [1464, 275] on div "Мясо, рыба" at bounding box center [1405, 271] width 274 height 20
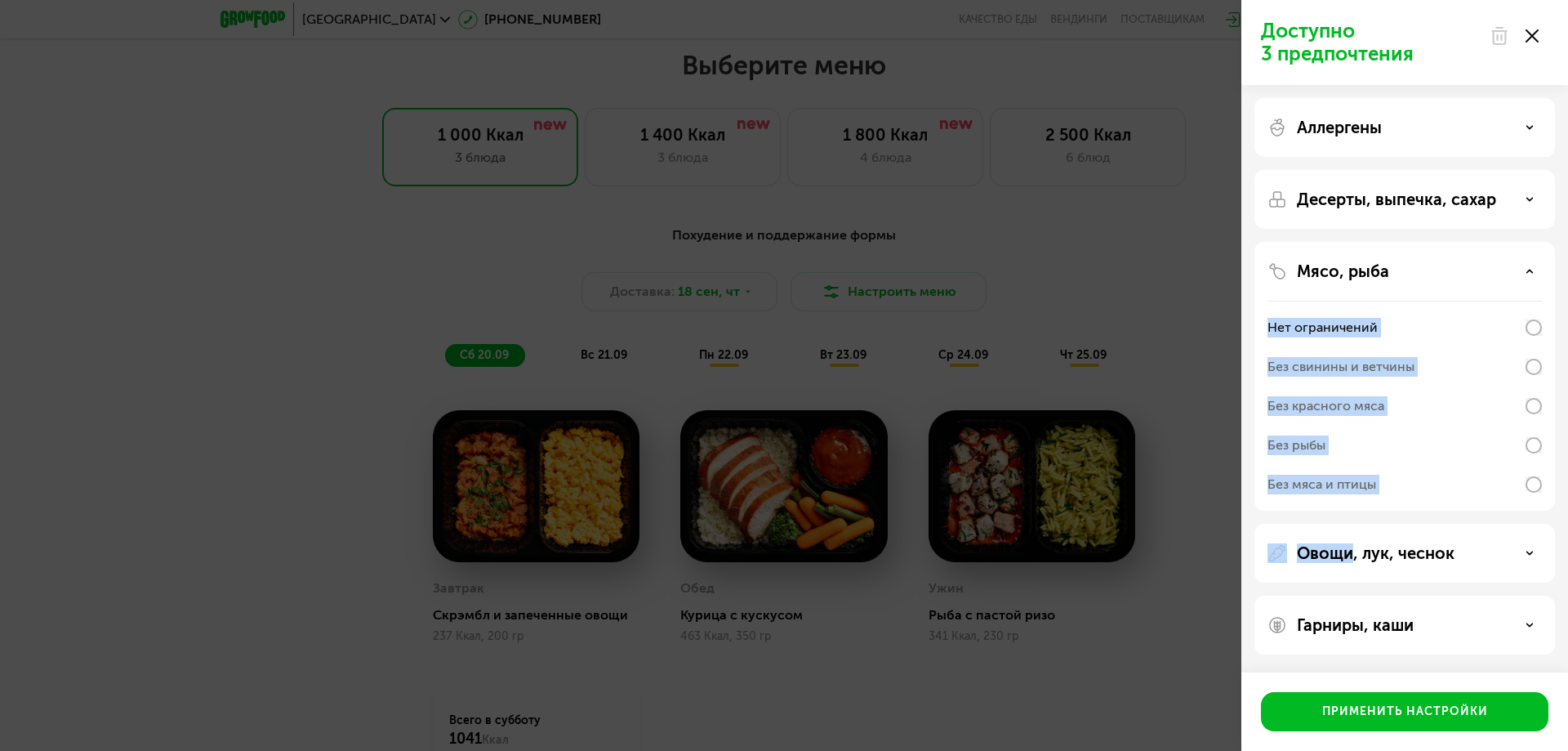
click at [1517, 412] on div "Без красного мяса" at bounding box center [1405, 406] width 274 height 39
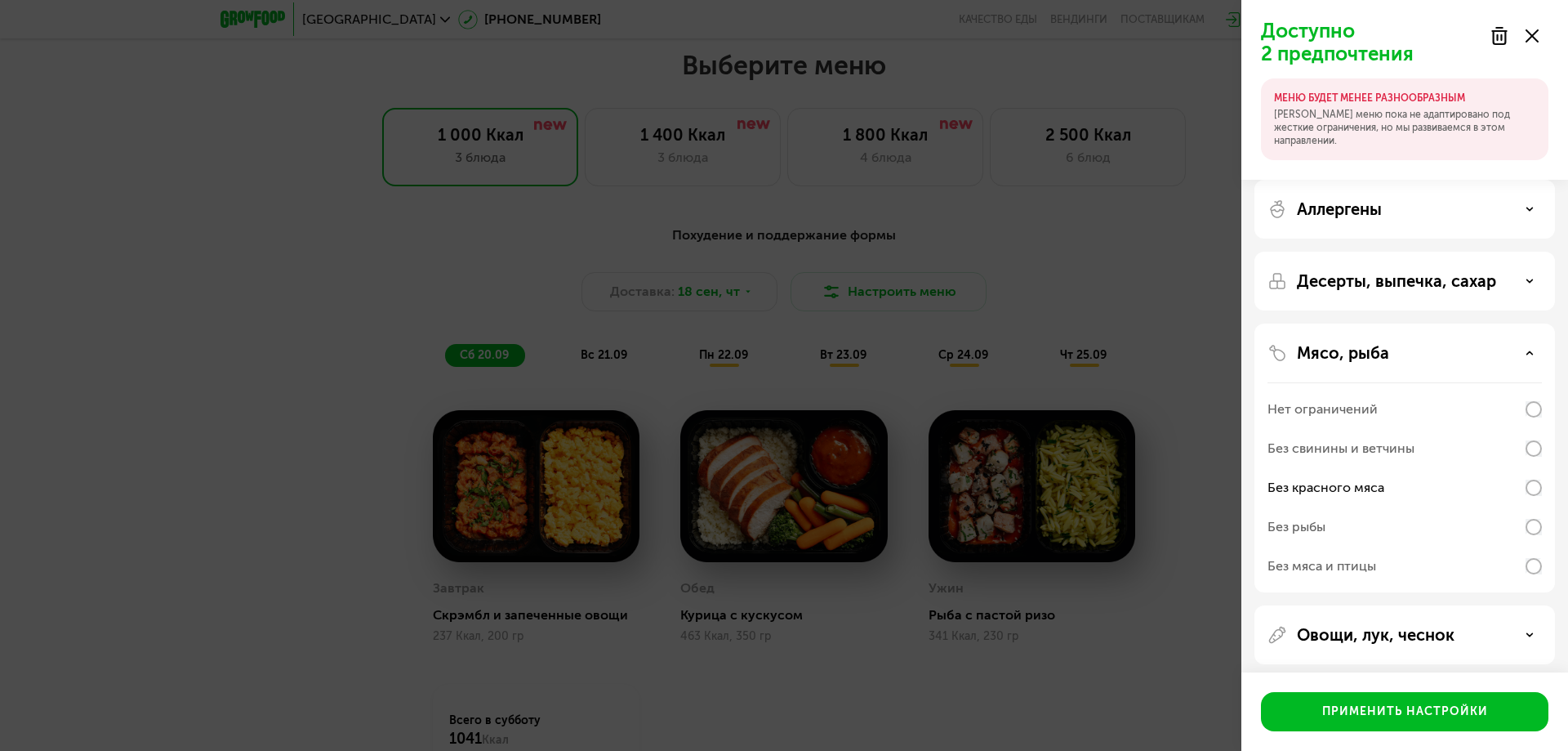
click at [1531, 462] on div "Без свинины и ветчины" at bounding box center [1405, 448] width 274 height 39
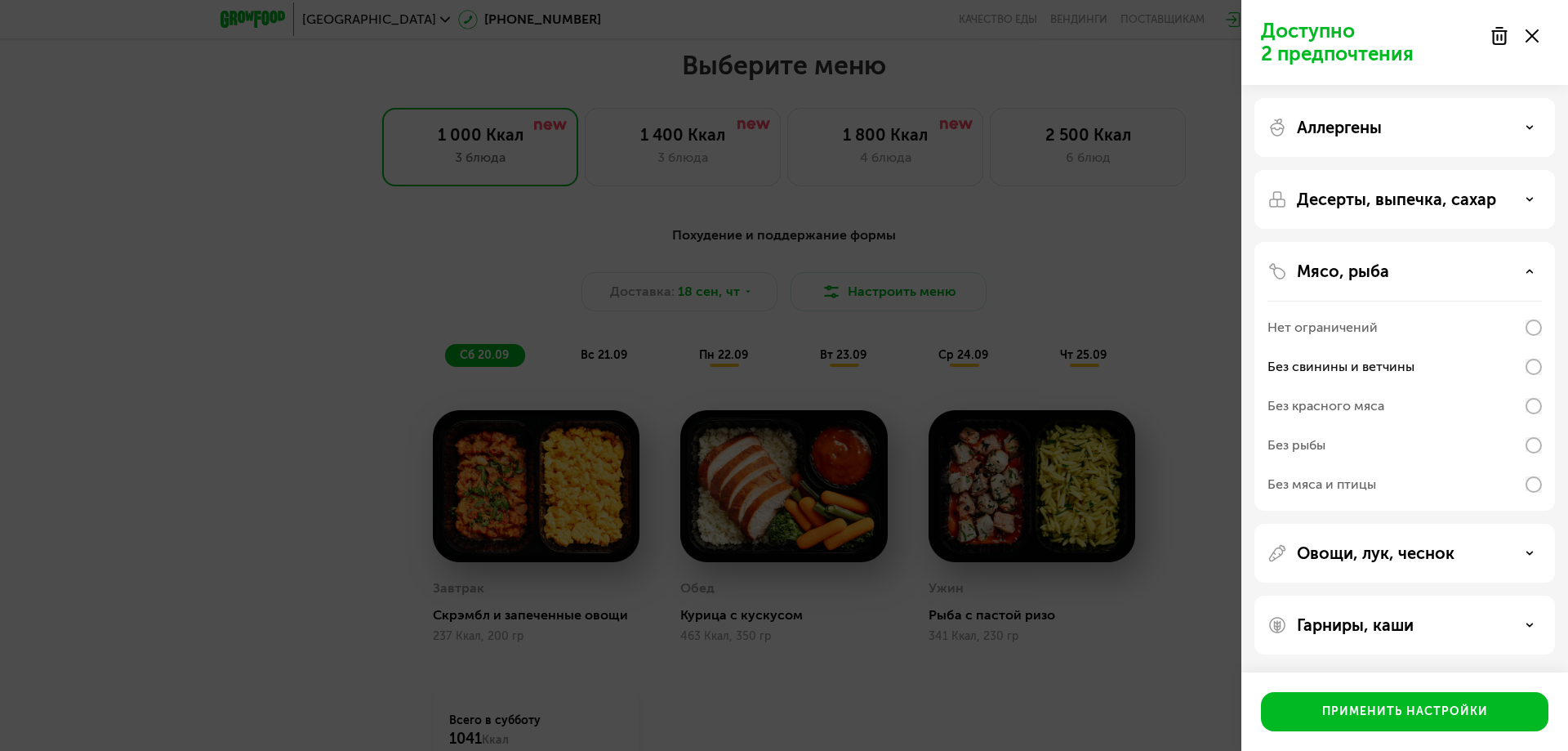
click at [1545, 321] on div "Мясо, рыба Нет ограничений Без свинины и ветчины Без красного мяса Без рыбы Без…" at bounding box center [1405, 376] width 300 height 269
click at [1065, 584] on div "Доступно 3 предпочтения Аллергены Десерты, выпечка, сахар Мясо, рыба Нет ограни…" at bounding box center [784, 376] width 1568 height 751
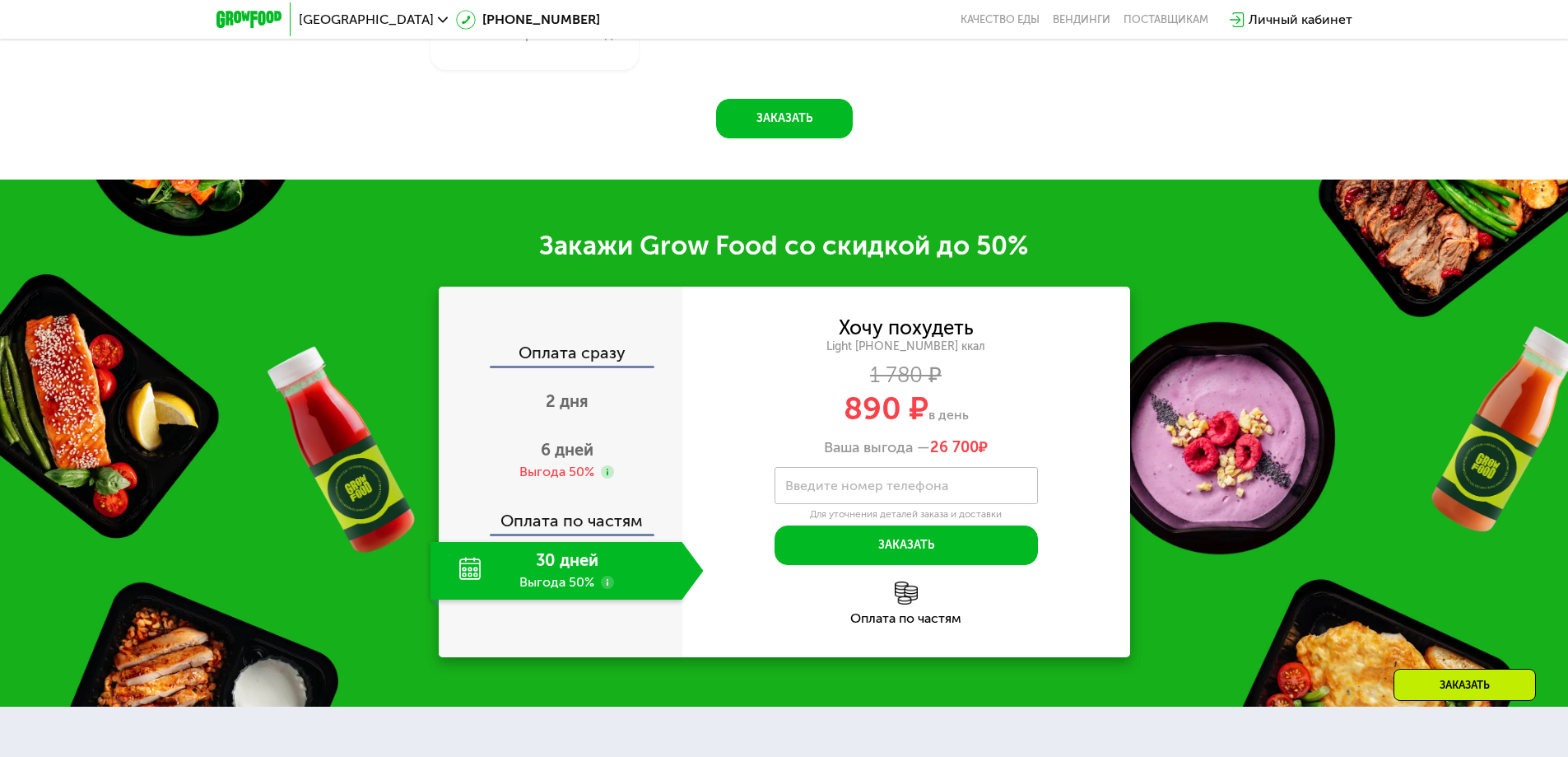
scroll to position [2343, 0]
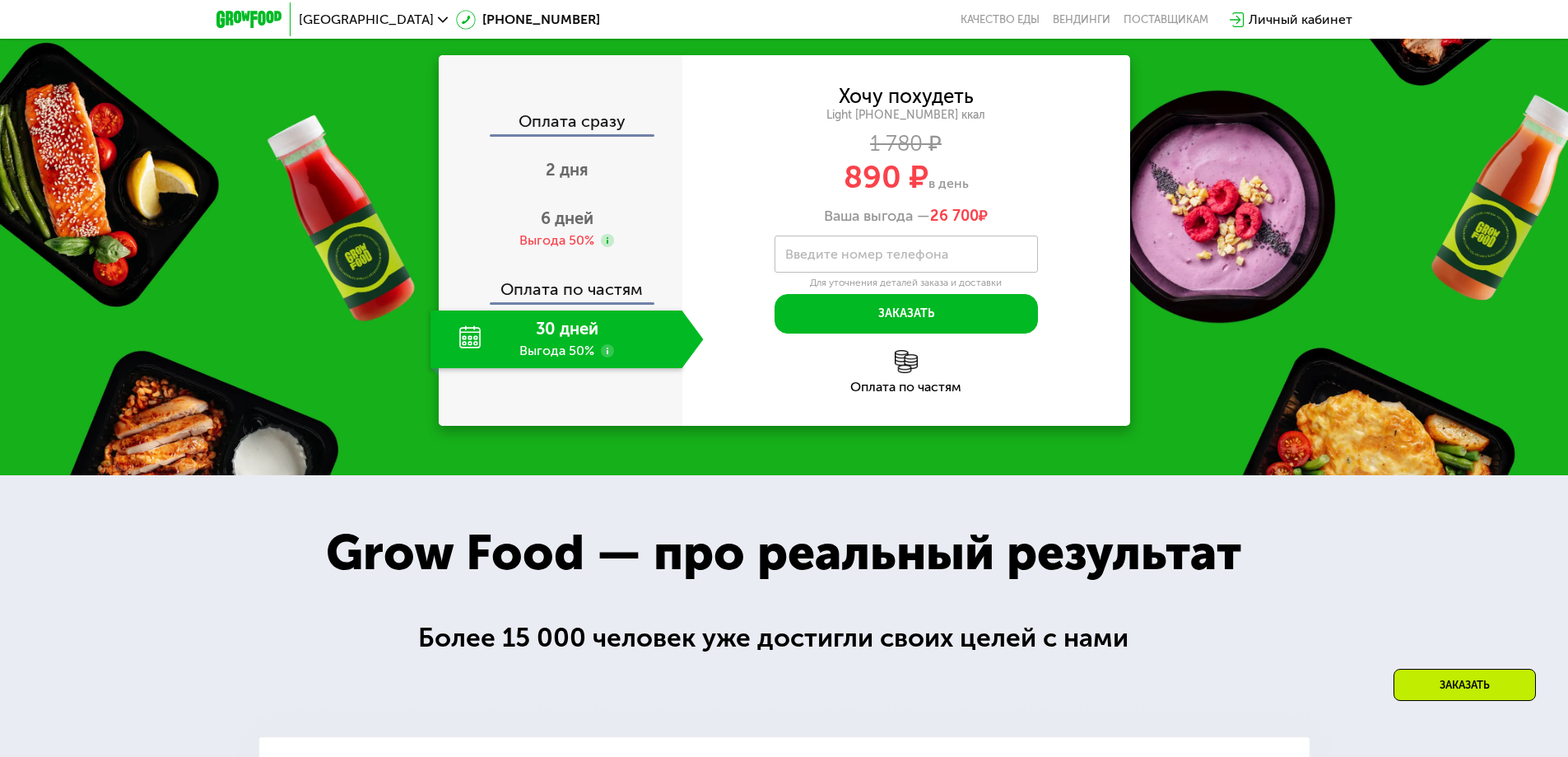
click at [579, 270] on div "Оплата по частям" at bounding box center [562, 283] width 242 height 38
click at [566, 228] on span "6 дней" at bounding box center [567, 219] width 53 height 20
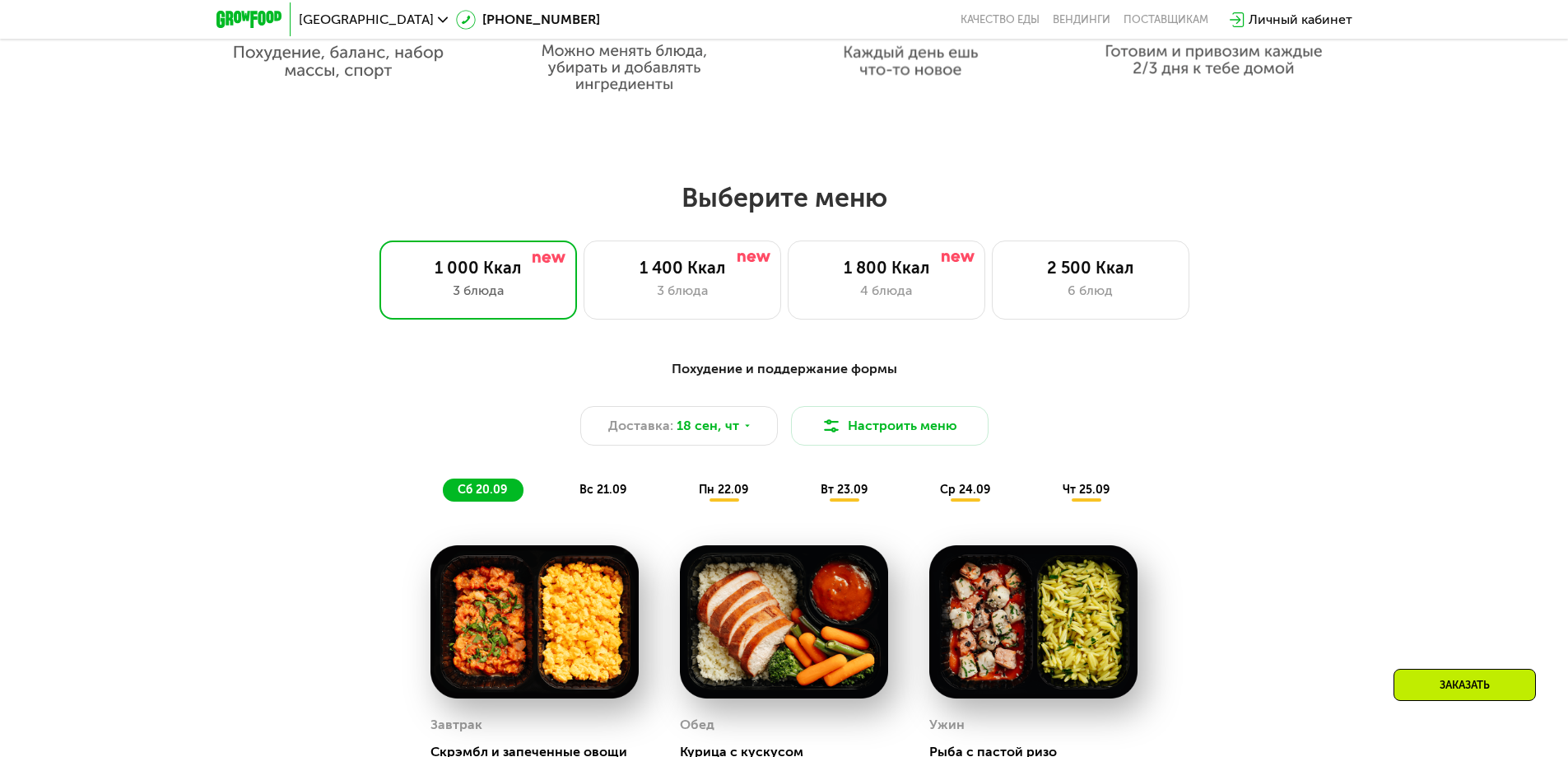
scroll to position [1190, 0]
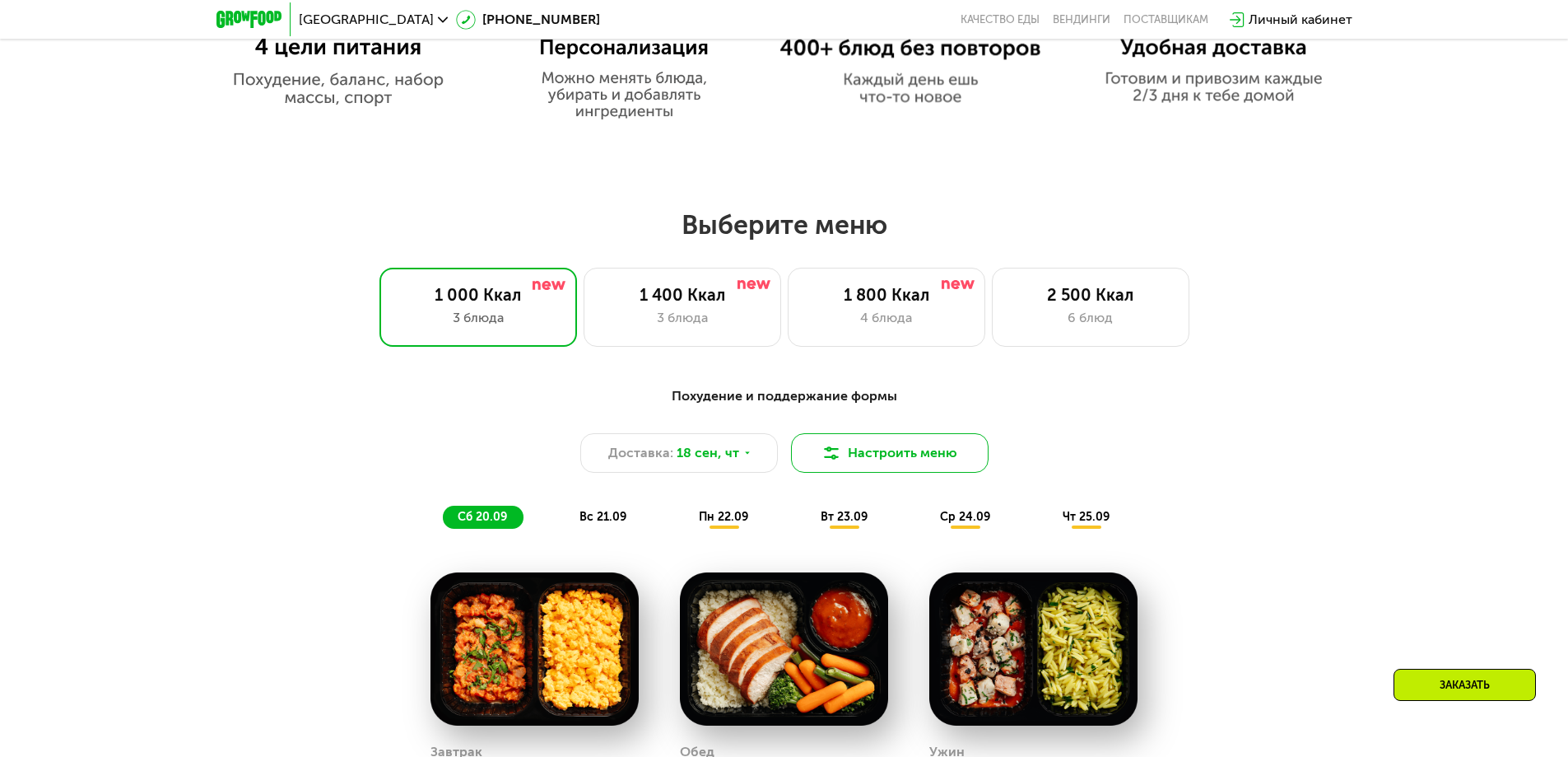
click at [904, 456] on button "Настроить меню" at bounding box center [890, 453] width 198 height 40
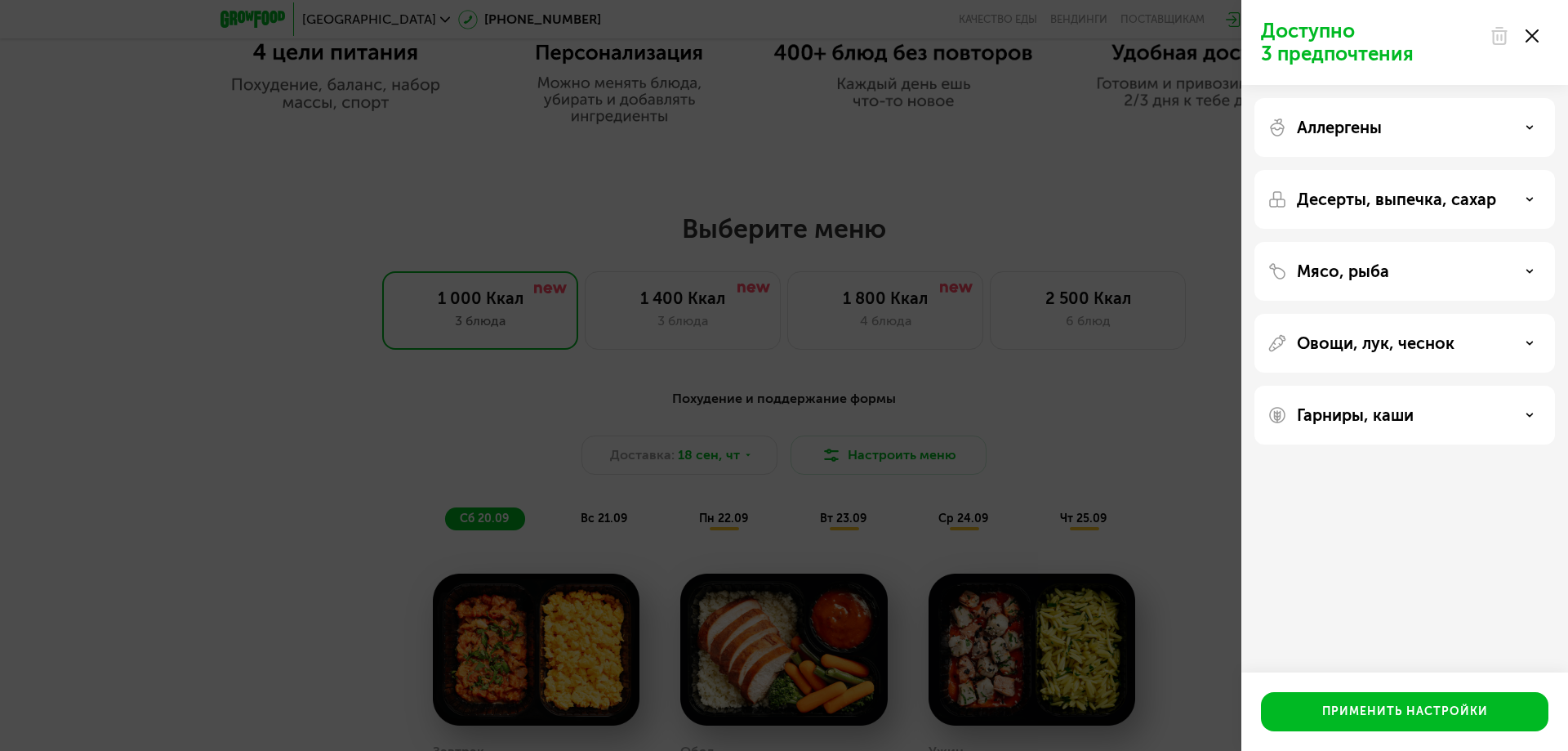
click at [1445, 192] on p "Десерты, выпечка, сахар" at bounding box center [1396, 199] width 199 height 20
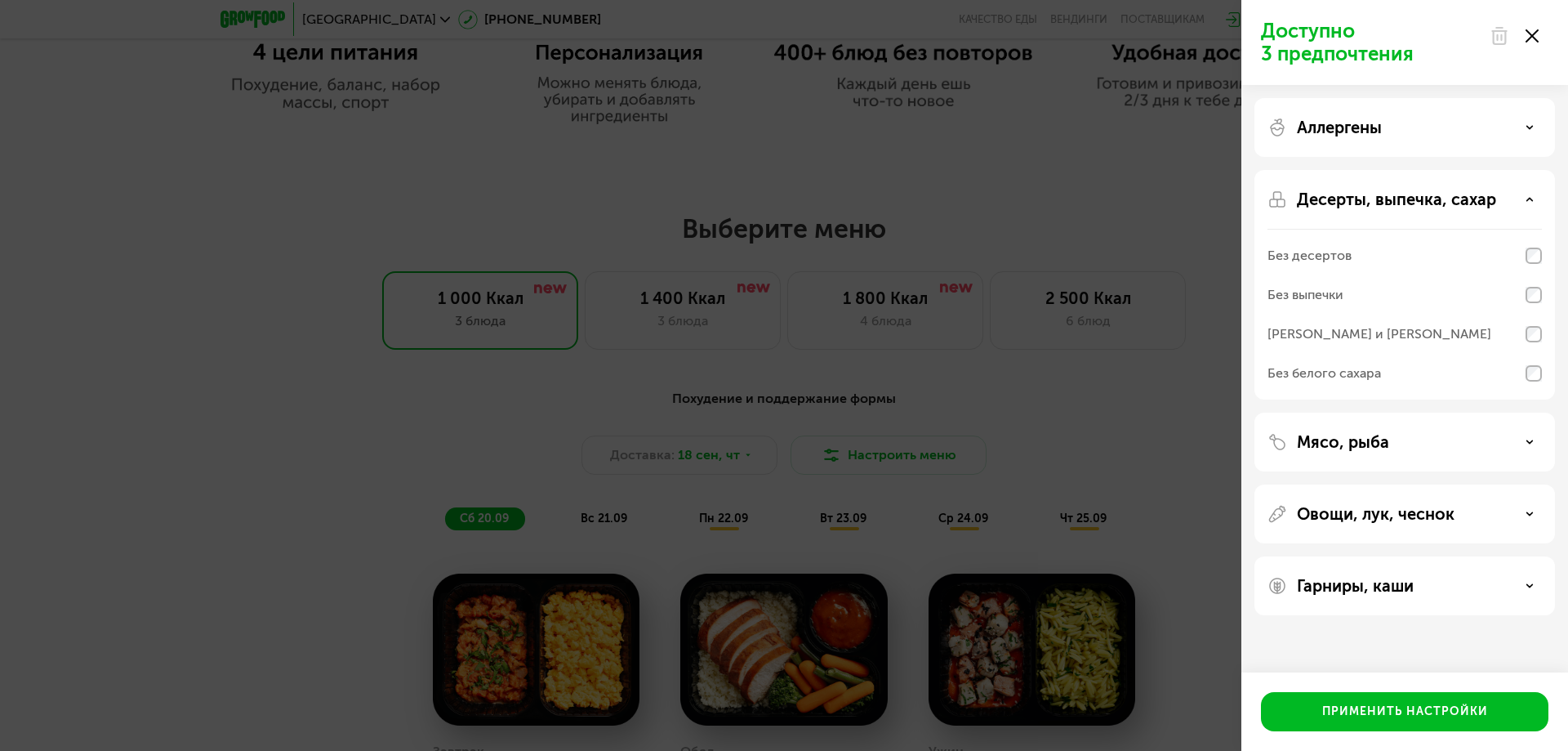
click at [1445, 192] on p "Десерты, выпечка, сахар" at bounding box center [1396, 199] width 199 height 20
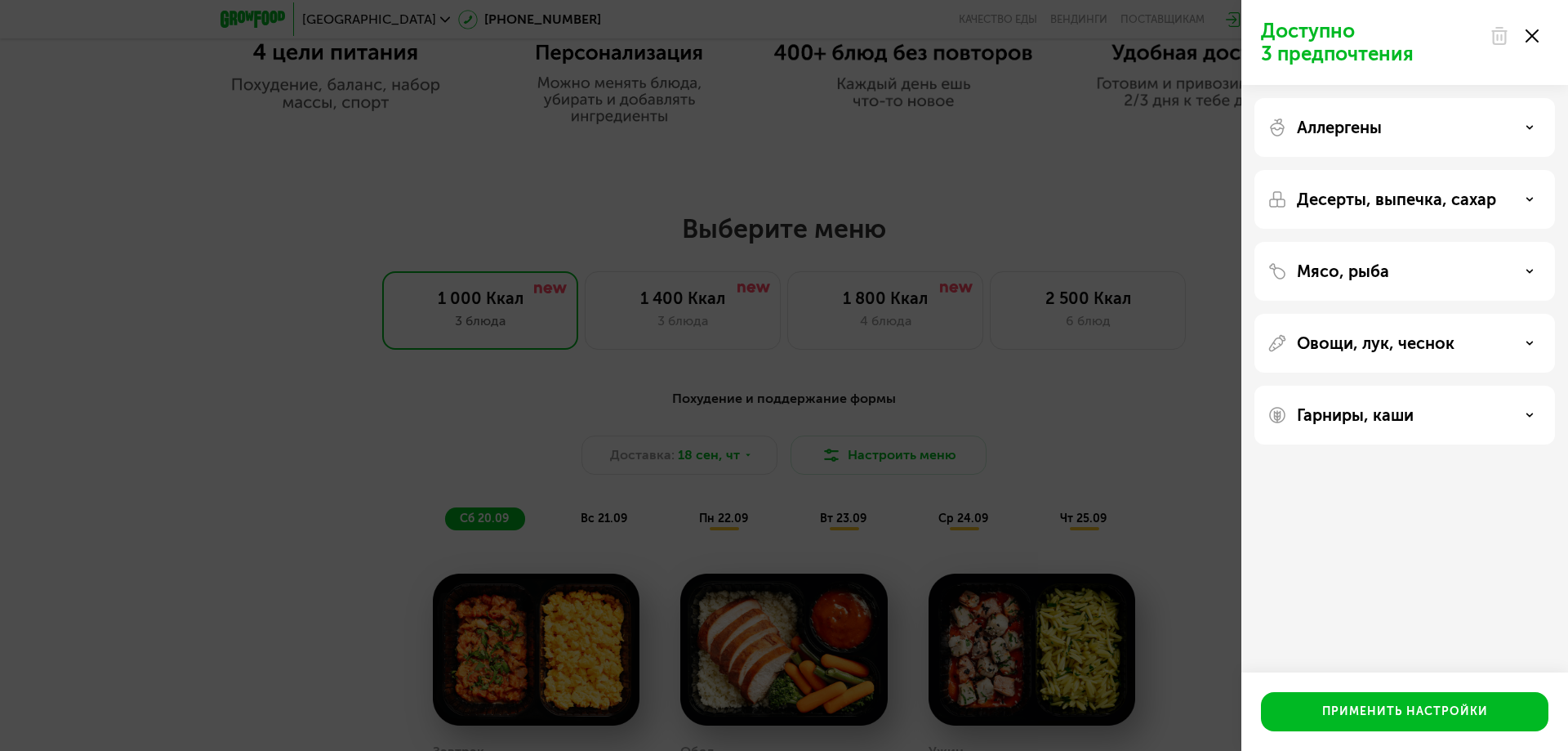
click at [1436, 148] on div "Аллергены" at bounding box center [1405, 128] width 300 height 59
click at [1437, 139] on div "Аллергены" at bounding box center [1405, 128] width 300 height 59
click at [1525, 131] on div "Аллергены" at bounding box center [1405, 128] width 274 height 20
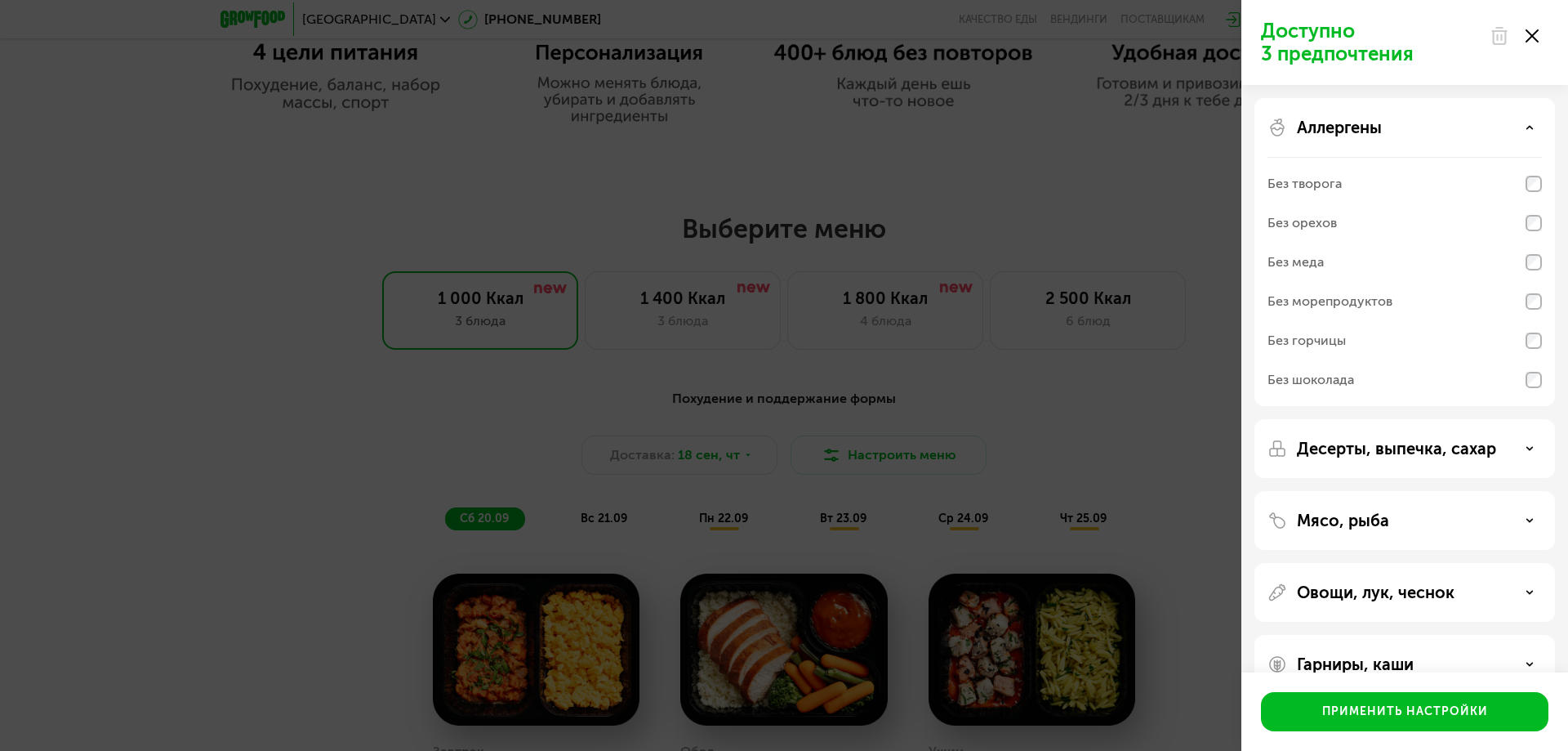
click at [1525, 131] on div "Аллергены" at bounding box center [1405, 128] width 274 height 20
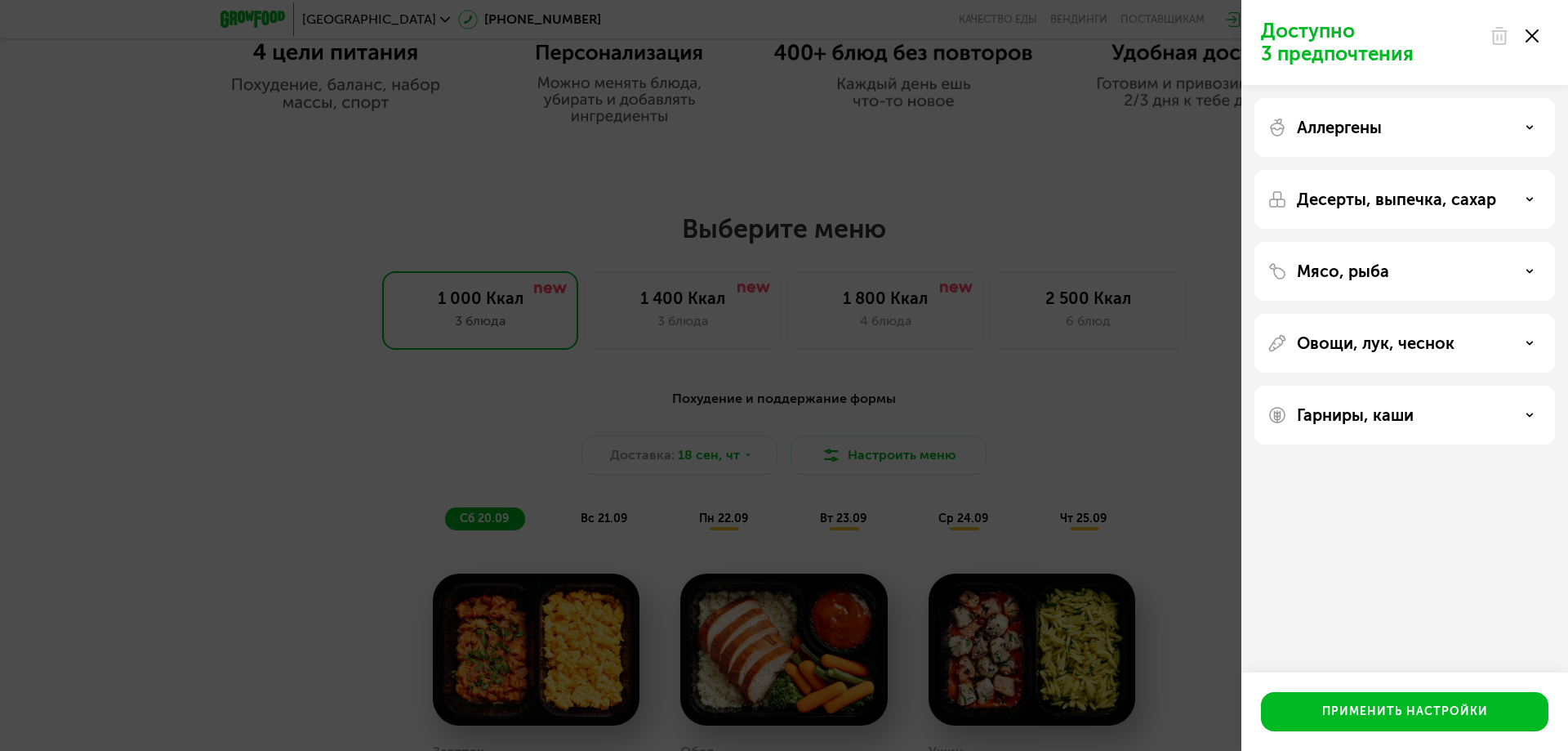
click at [1535, 47] on div at bounding box center [1514, 36] width 68 height 33
click at [1526, 38] on icon at bounding box center [1532, 36] width 13 height 13
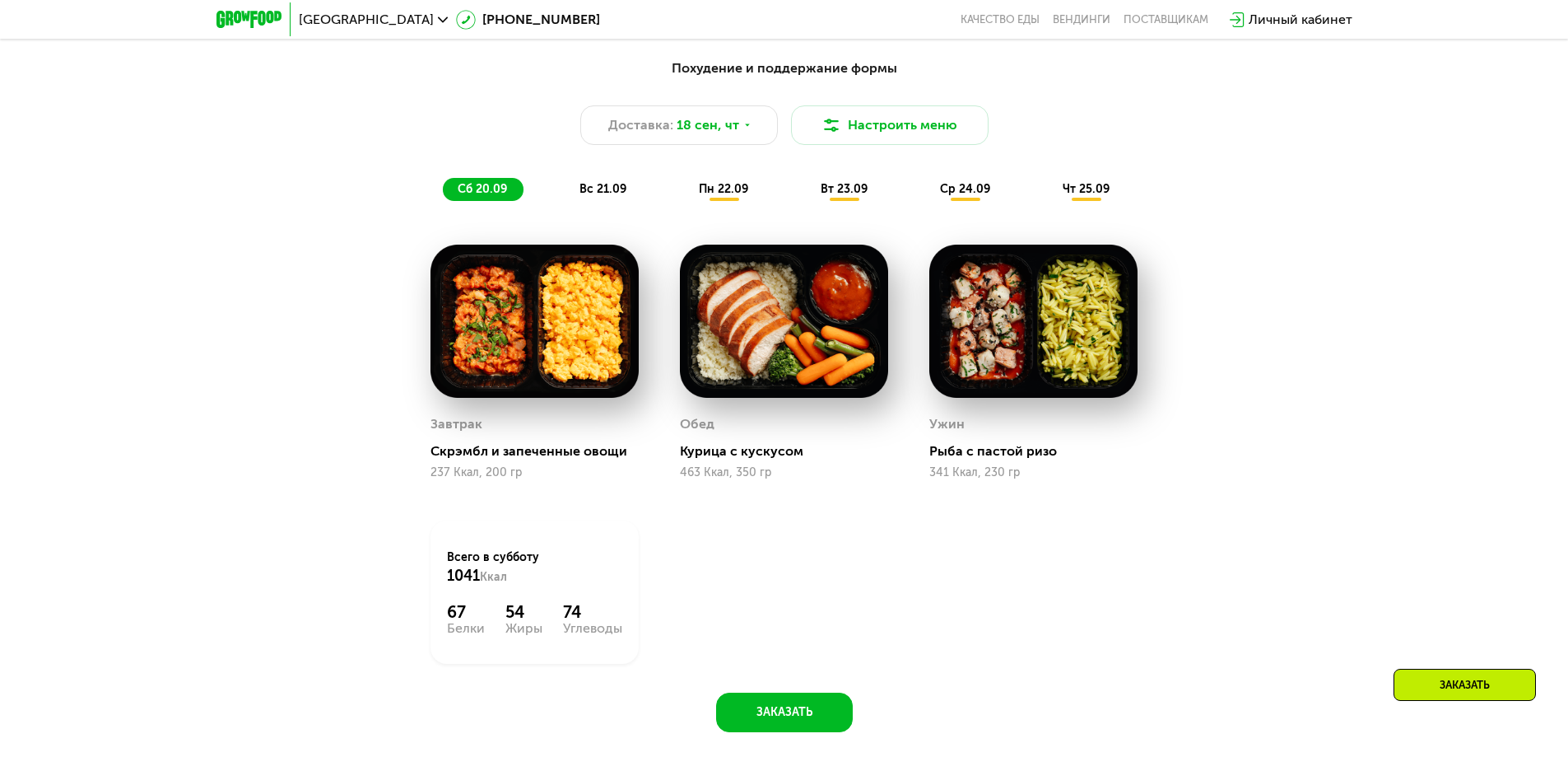
scroll to position [1437, 0]
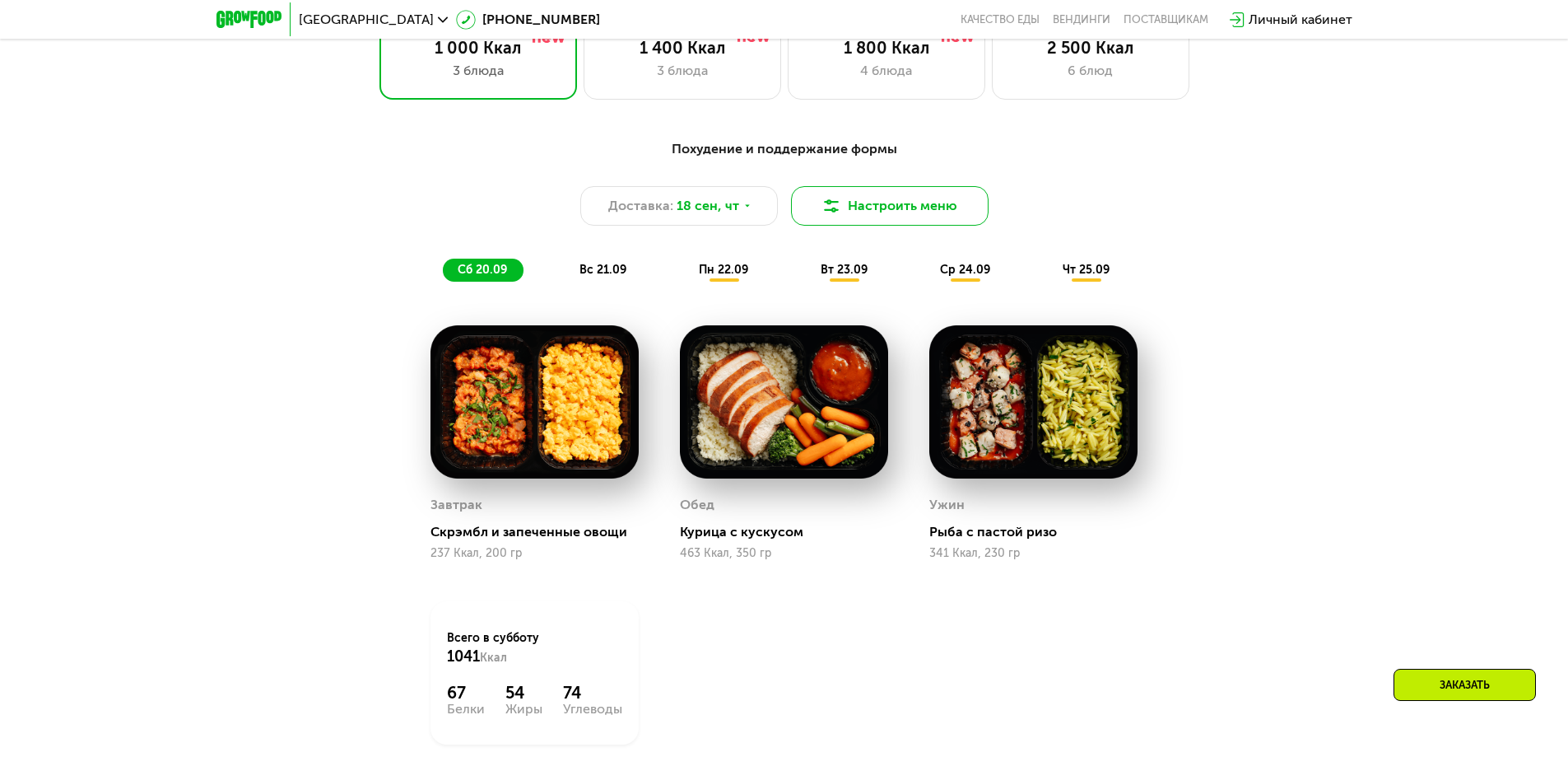
click at [932, 225] on button "Настроить меню" at bounding box center [890, 205] width 198 height 40
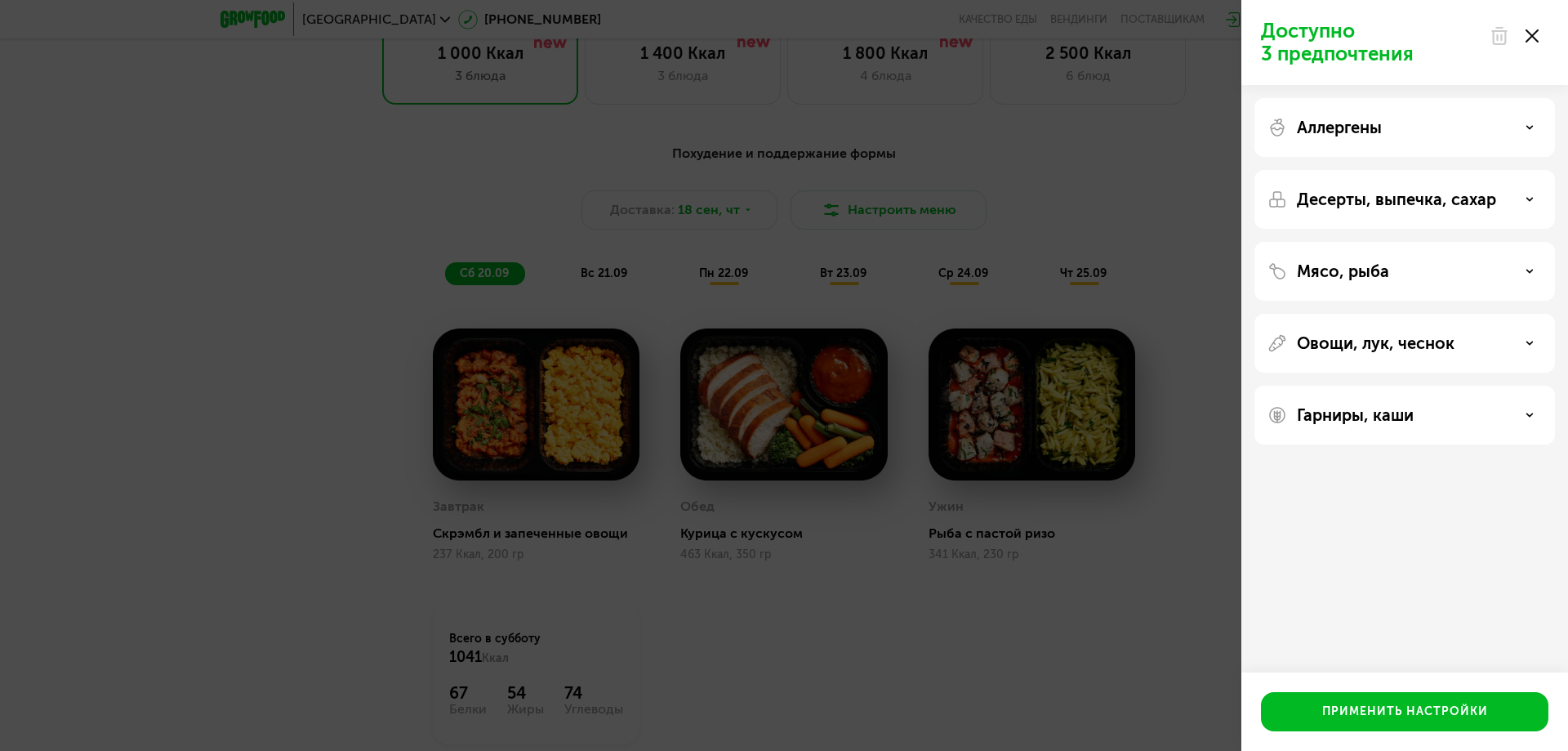
click at [1115, 194] on div "Доступно 3 предпочтения Аллергены Десерты, выпечка, сахар Мясо, рыба Овощи, лук…" at bounding box center [784, 376] width 1568 height 751
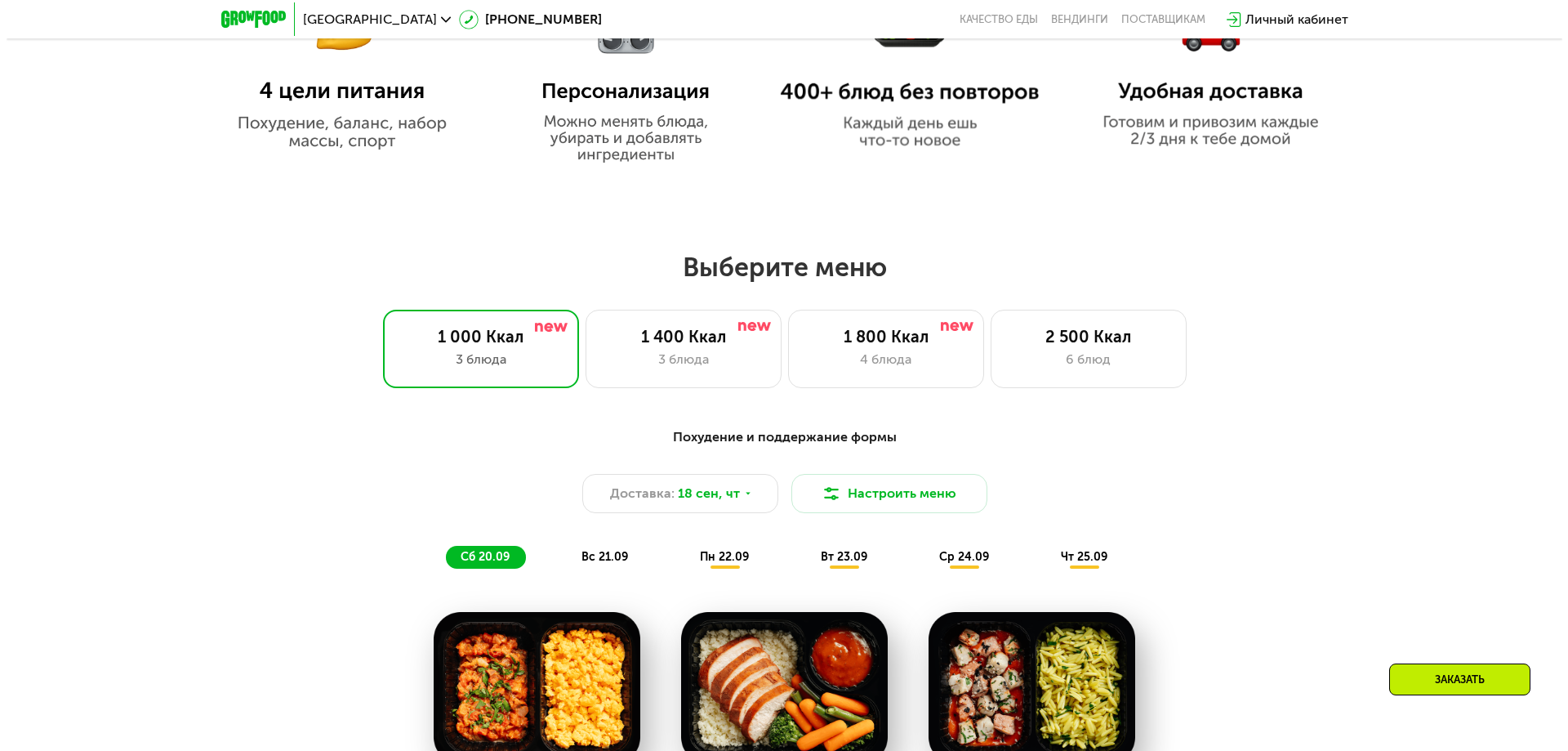
scroll to position [1344, 0]
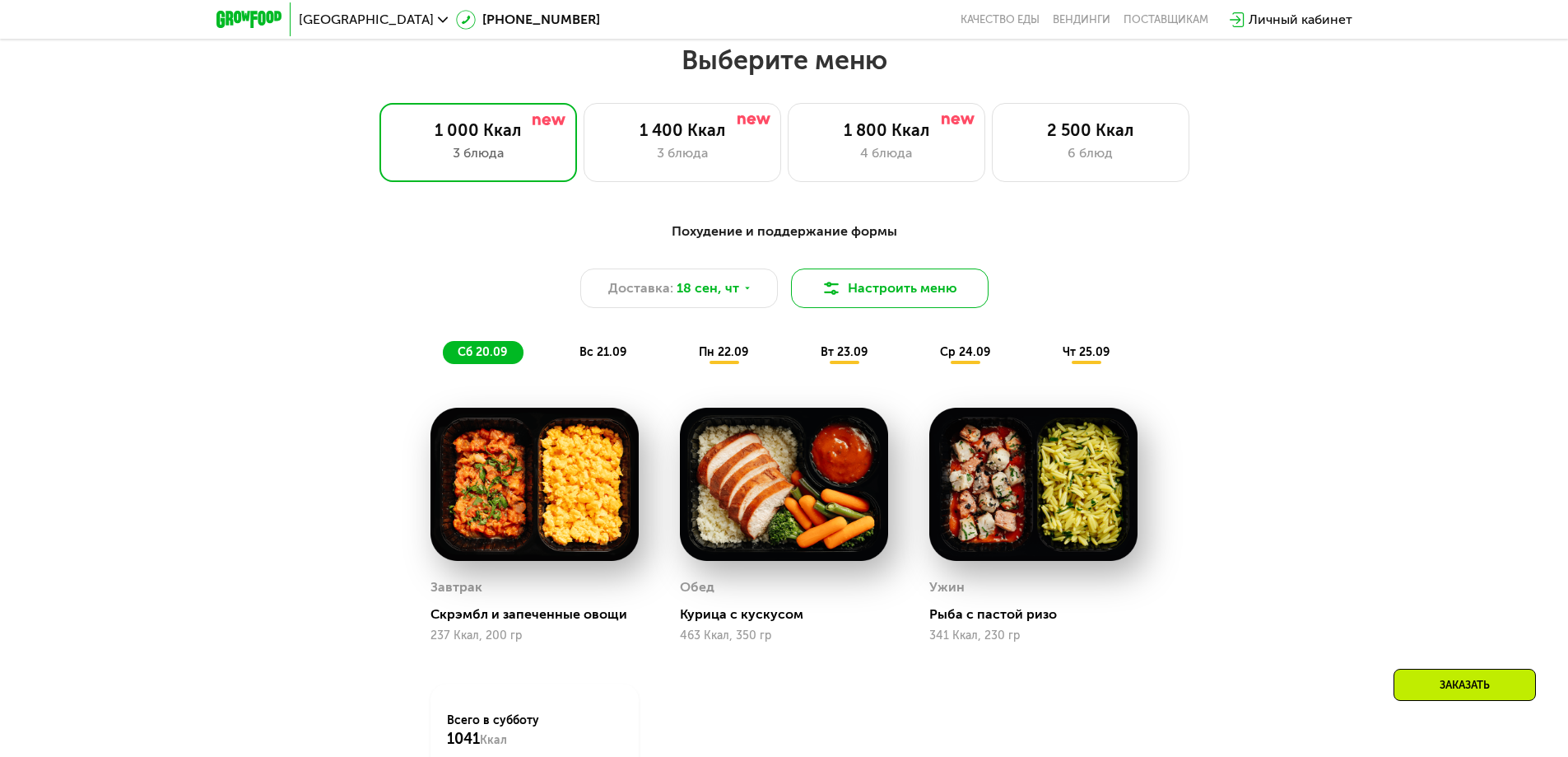
click at [869, 294] on button "Настроить меню" at bounding box center [890, 288] width 198 height 40
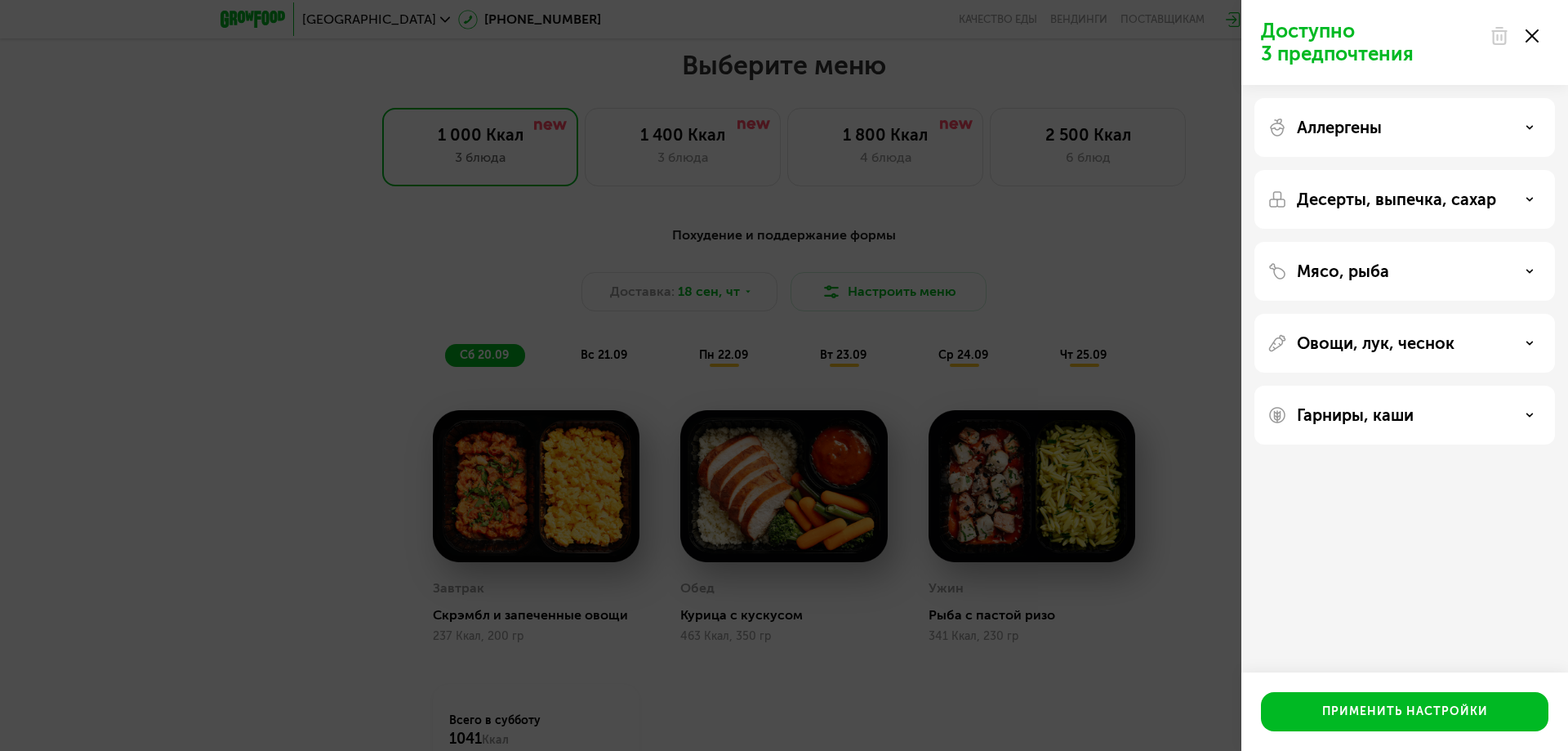
click at [1414, 254] on div "Мясо, рыба" at bounding box center [1405, 271] width 300 height 59
click at [1413, 268] on div "Мясо, рыба" at bounding box center [1405, 271] width 274 height 20
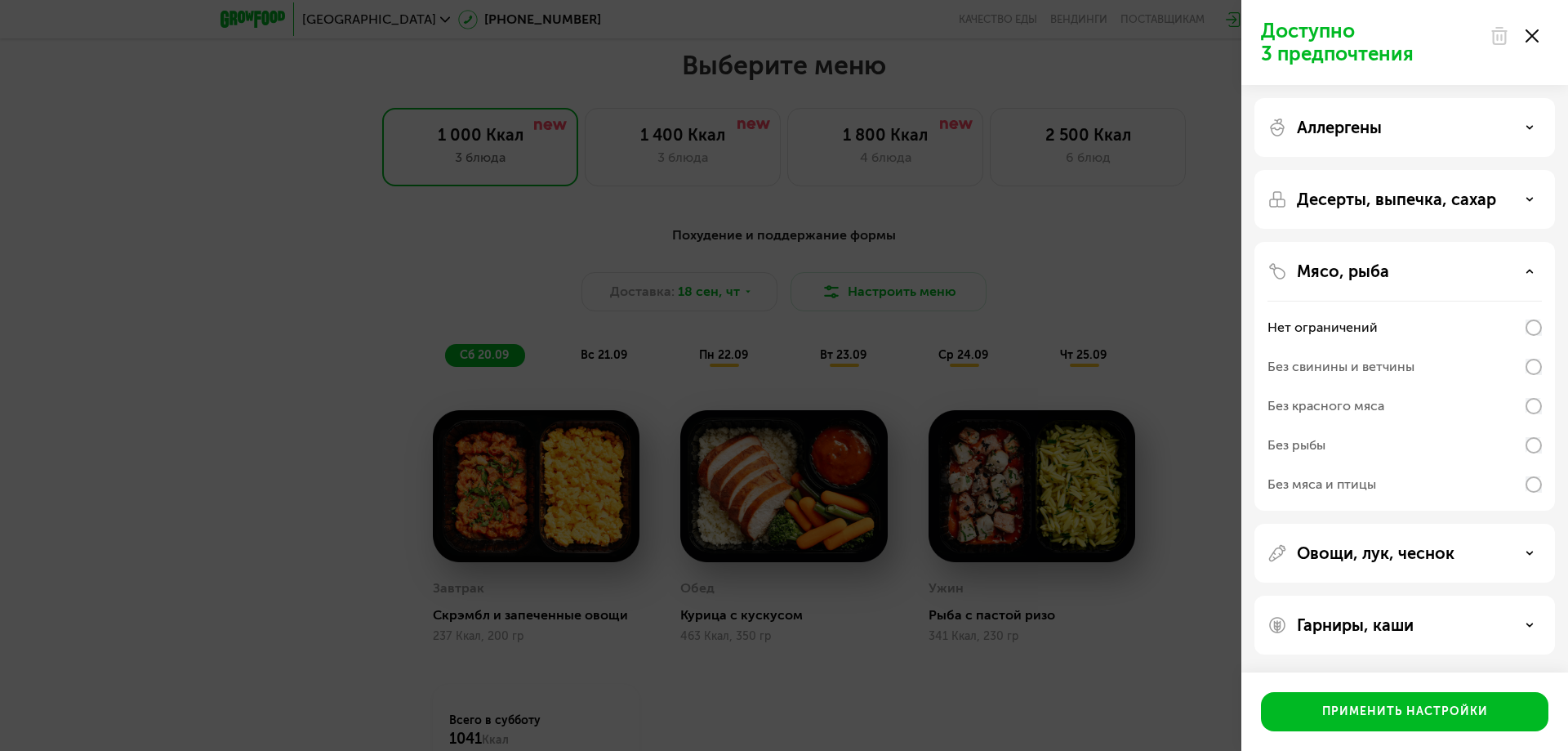
click at [1485, 480] on div "Без мяса и птицы" at bounding box center [1405, 484] width 274 height 39
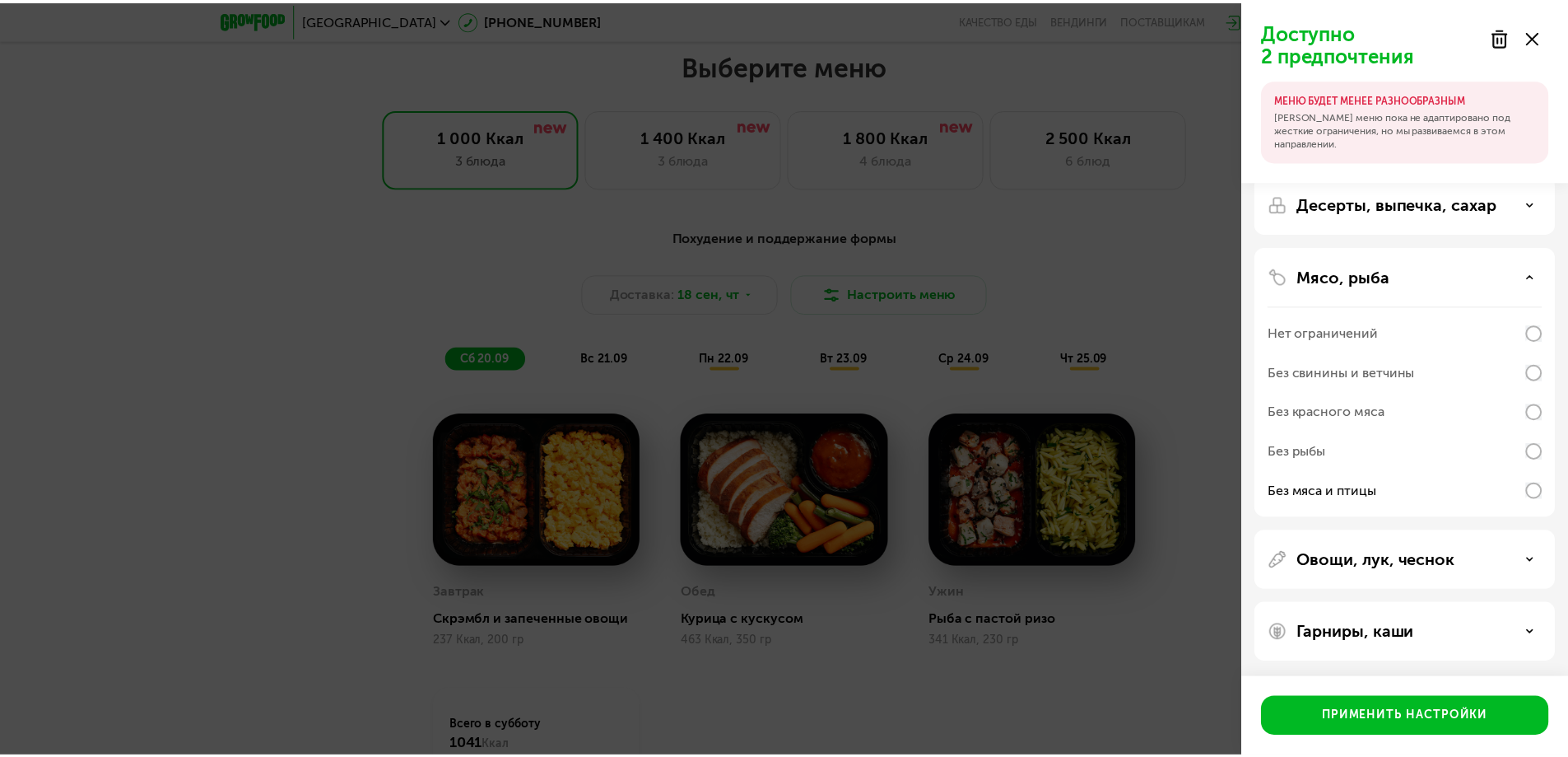
scroll to position [81, 0]
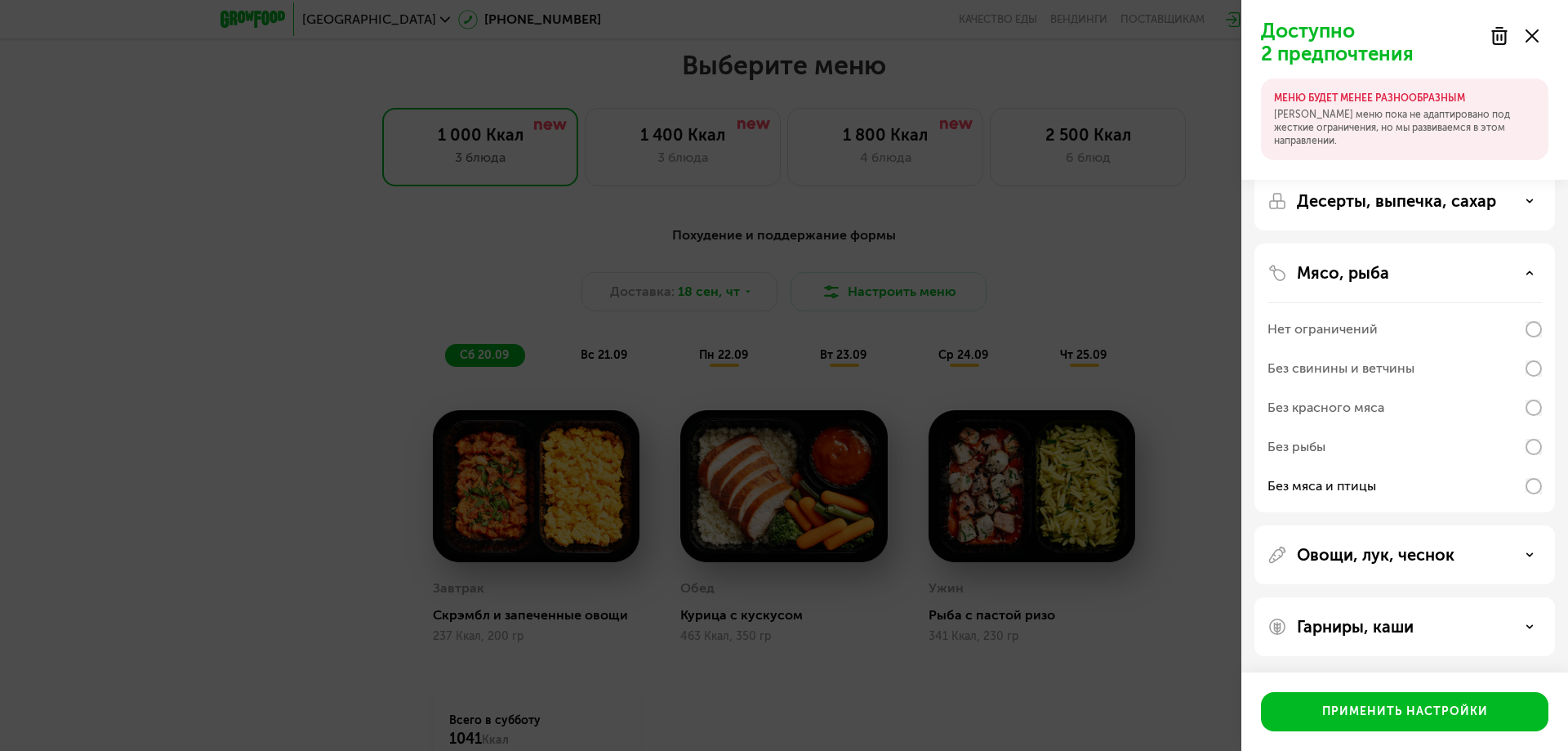
click at [1153, 608] on div "Доступно 2 предпочтения МЕНЮ БУДЕТ МЕНЕЕ РАЗНООБРАЗНЫМ Наше меню пока не адапти…" at bounding box center [784, 376] width 1568 height 751
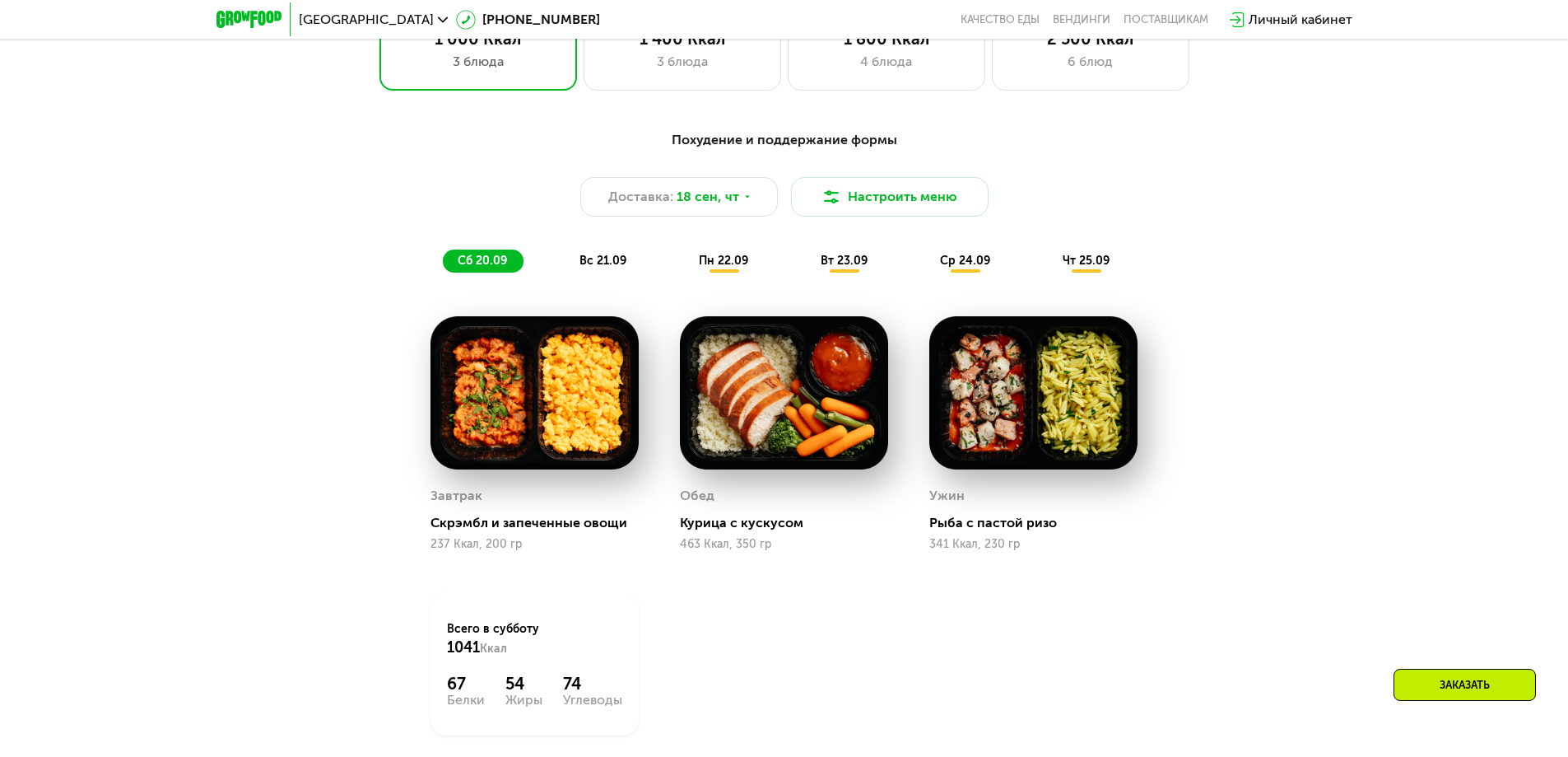
scroll to position [1520, 0]
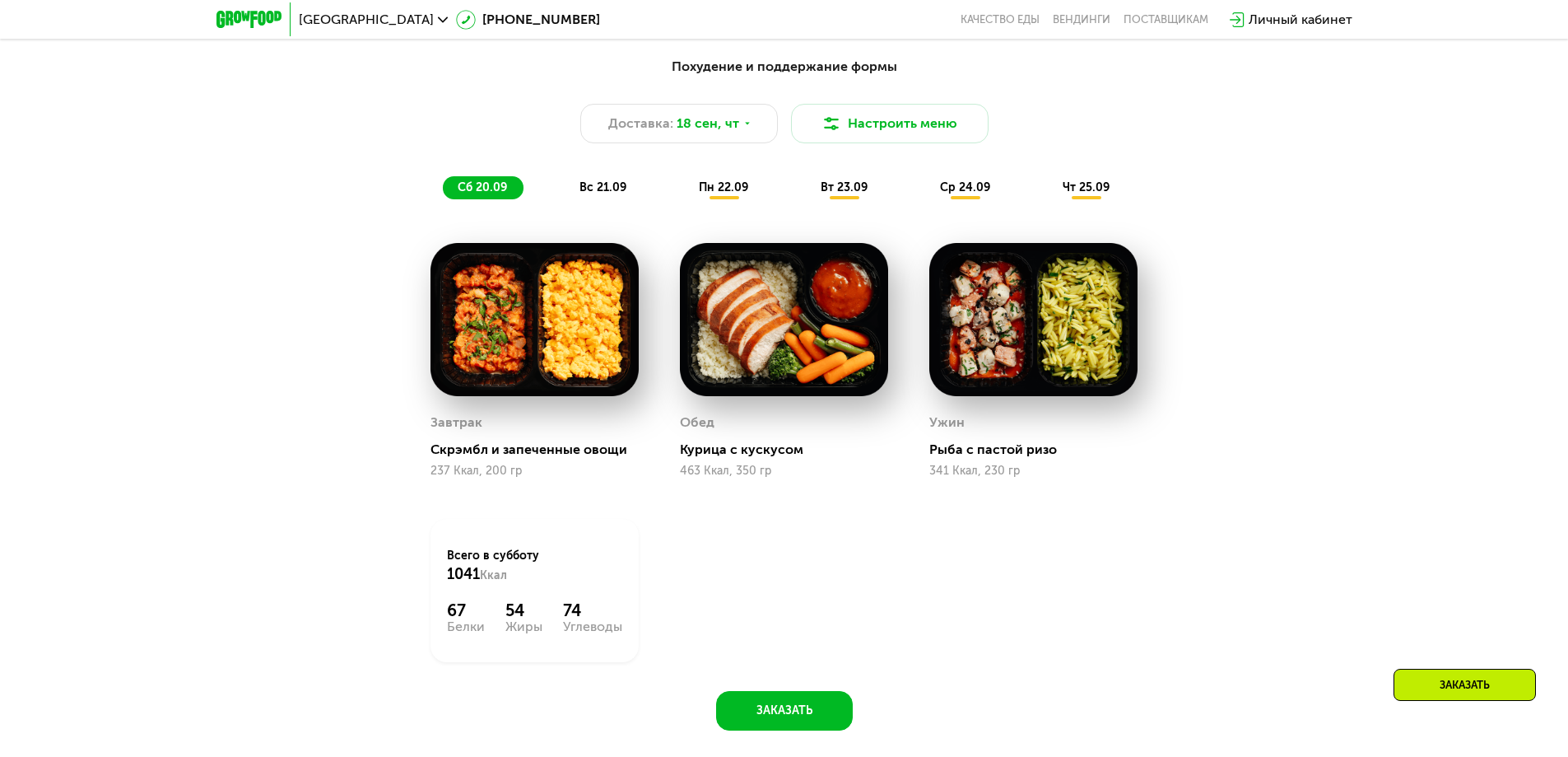
click at [1111, 352] on img at bounding box center [1034, 320] width 209 height 153
click at [1002, 317] on img at bounding box center [1034, 320] width 209 height 153
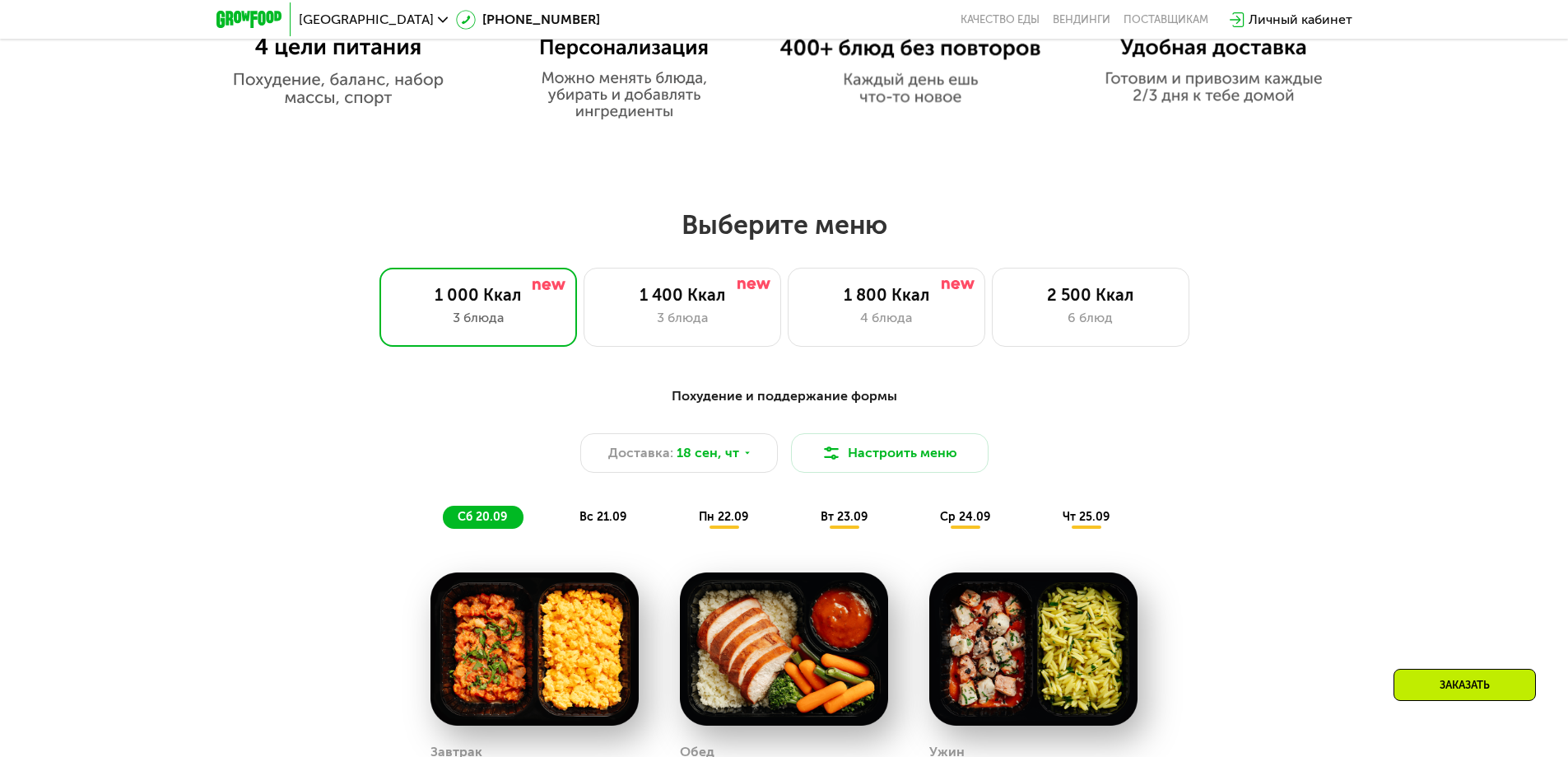
scroll to position [1108, 0]
